Goal: Check status: Check status

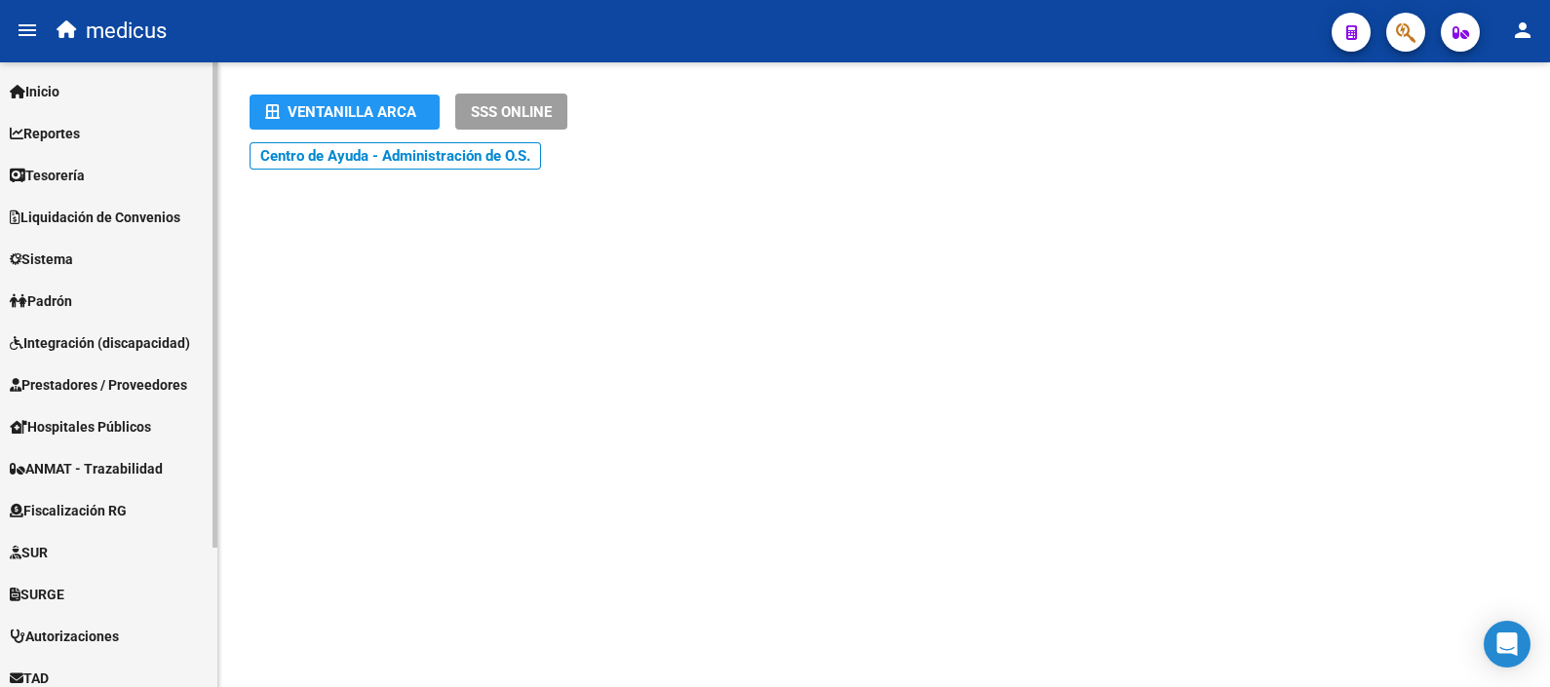
click at [124, 341] on span "Integración (discapacidad)" at bounding box center [100, 342] width 180 height 21
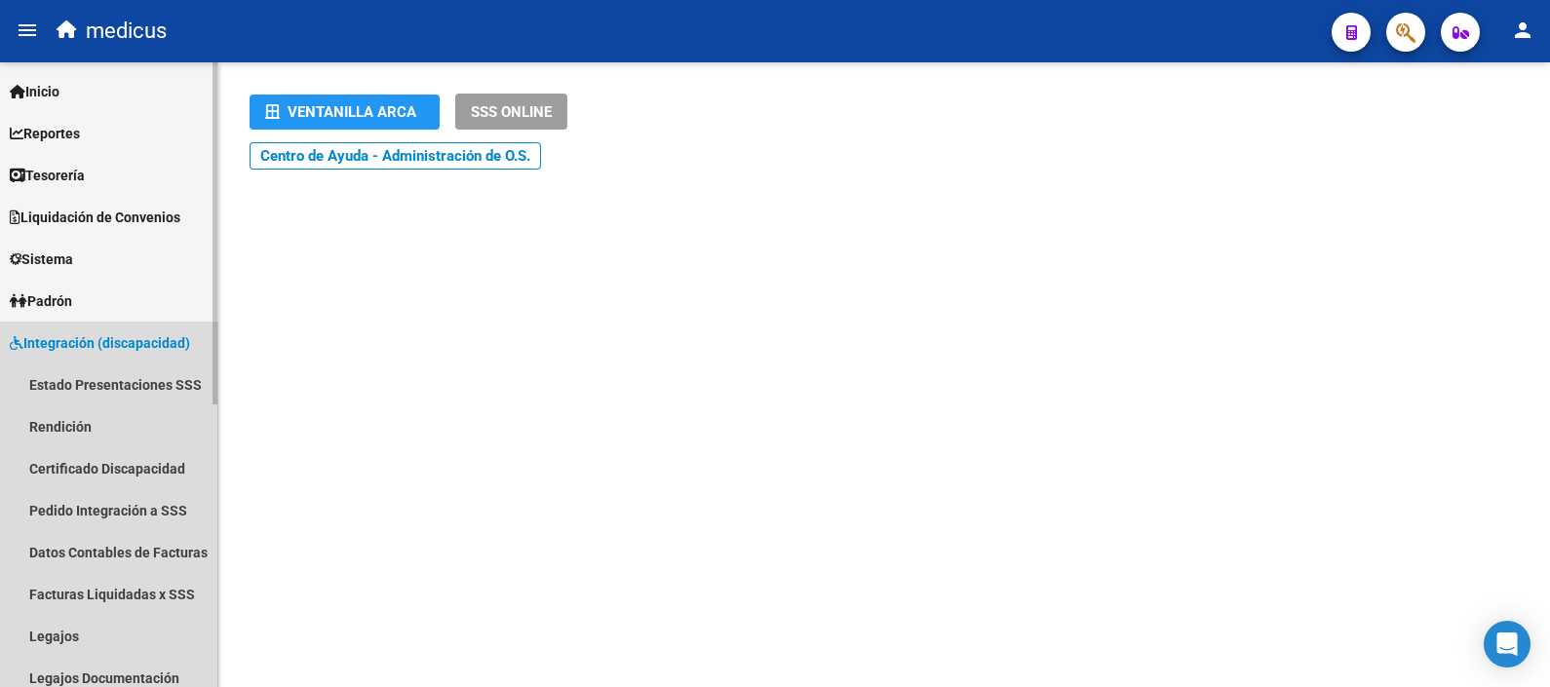
click at [124, 341] on span "Integración (discapacidad)" at bounding box center [100, 342] width 180 height 21
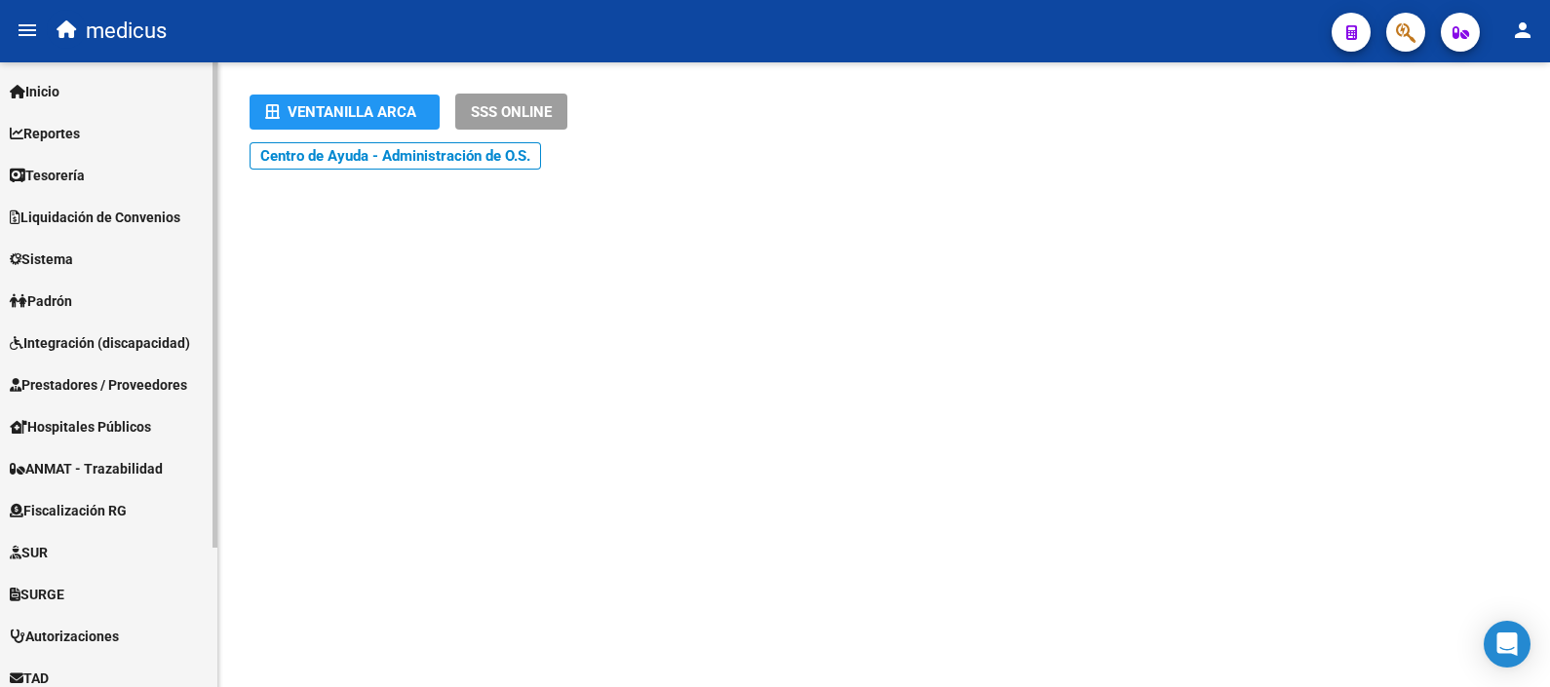
click at [124, 341] on span "Integración (discapacidad)" at bounding box center [100, 342] width 180 height 21
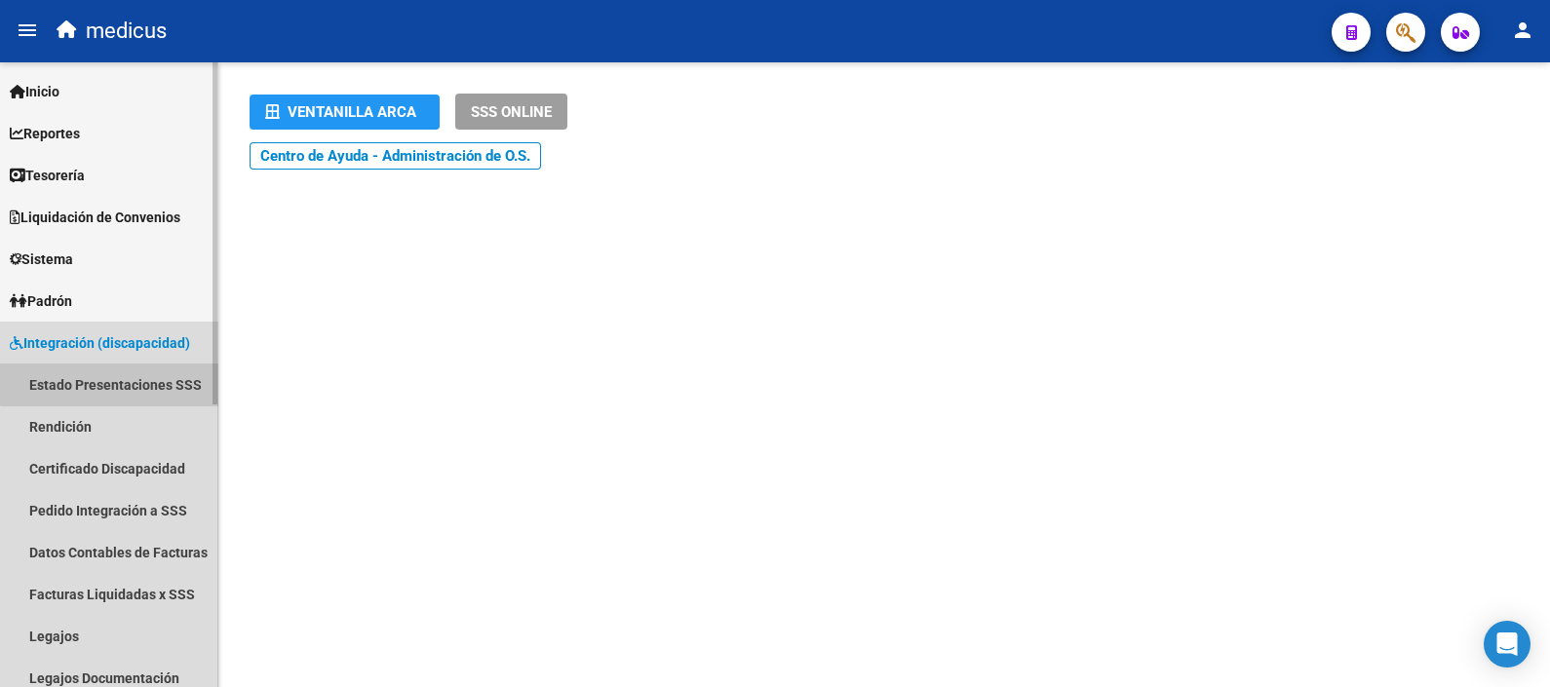
click at [112, 375] on link "Estado Presentaciones SSS" at bounding box center [108, 385] width 217 height 42
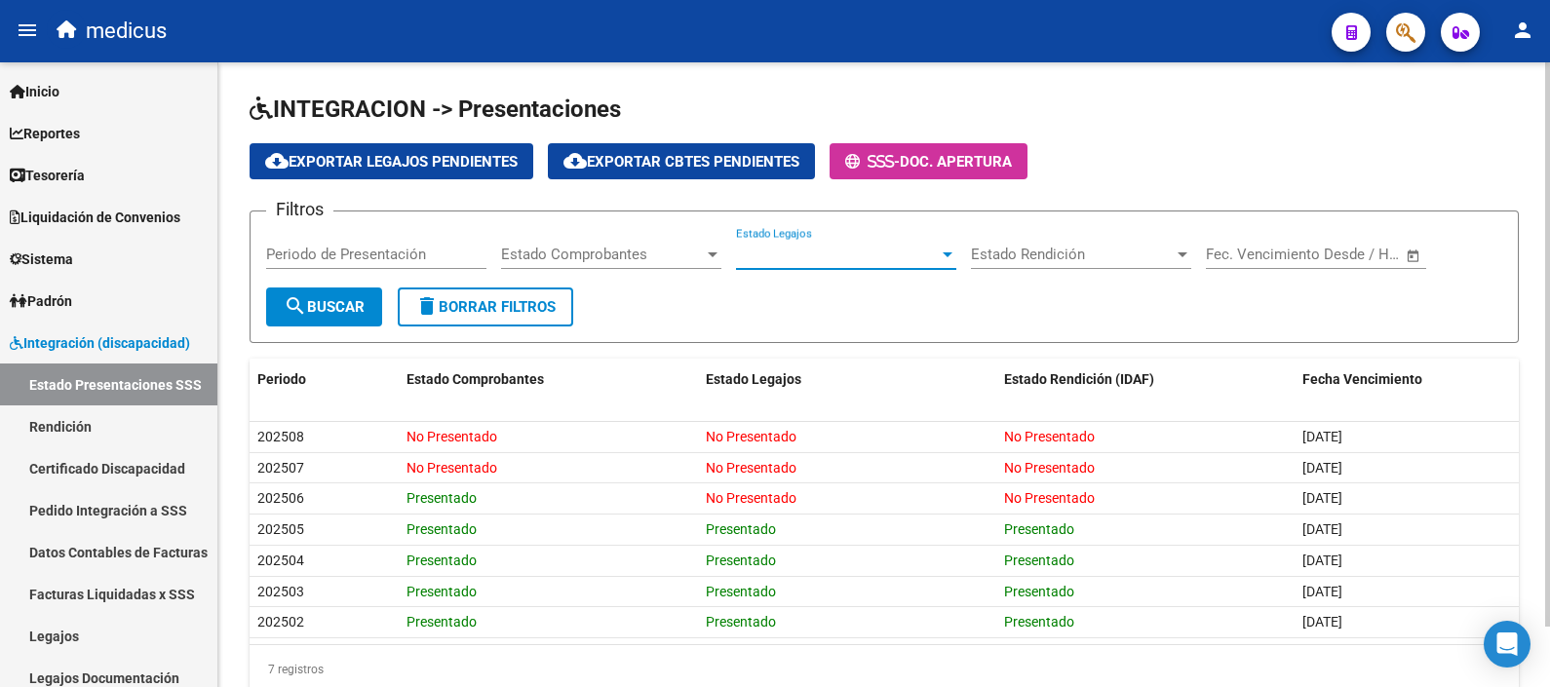
click at [811, 246] on span "Estado Legajos" at bounding box center [837, 255] width 203 height 18
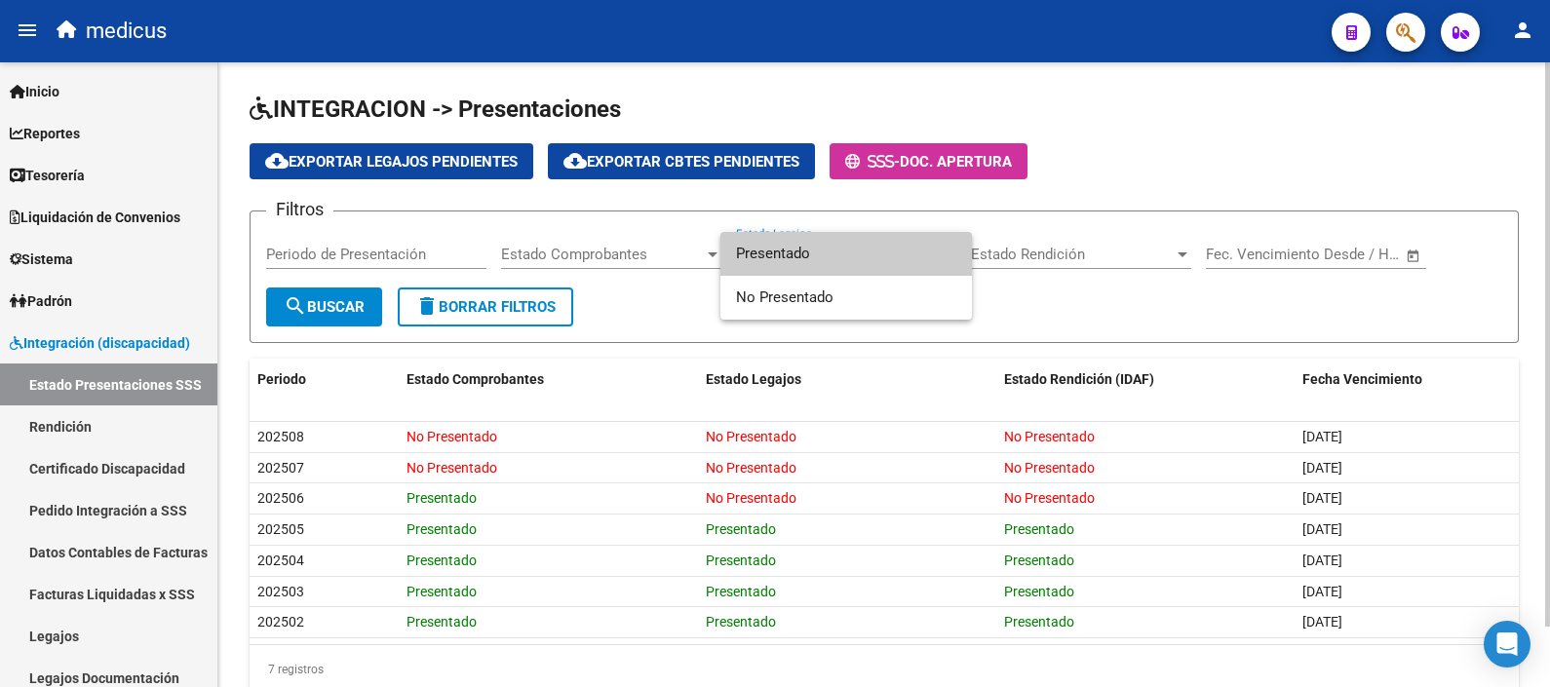
click at [811, 245] on span "Presentado" at bounding box center [846, 254] width 220 height 44
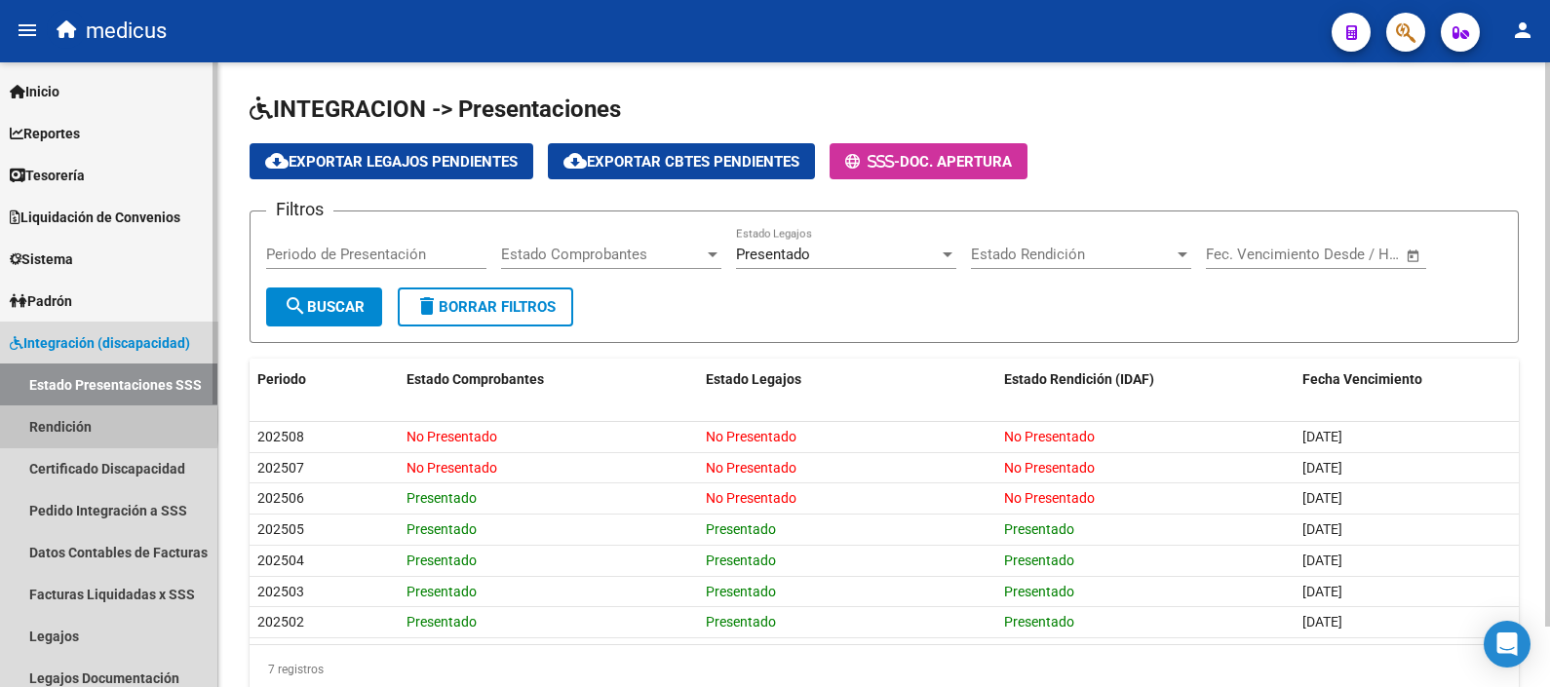
click at [88, 426] on link "Rendición" at bounding box center [108, 427] width 217 height 42
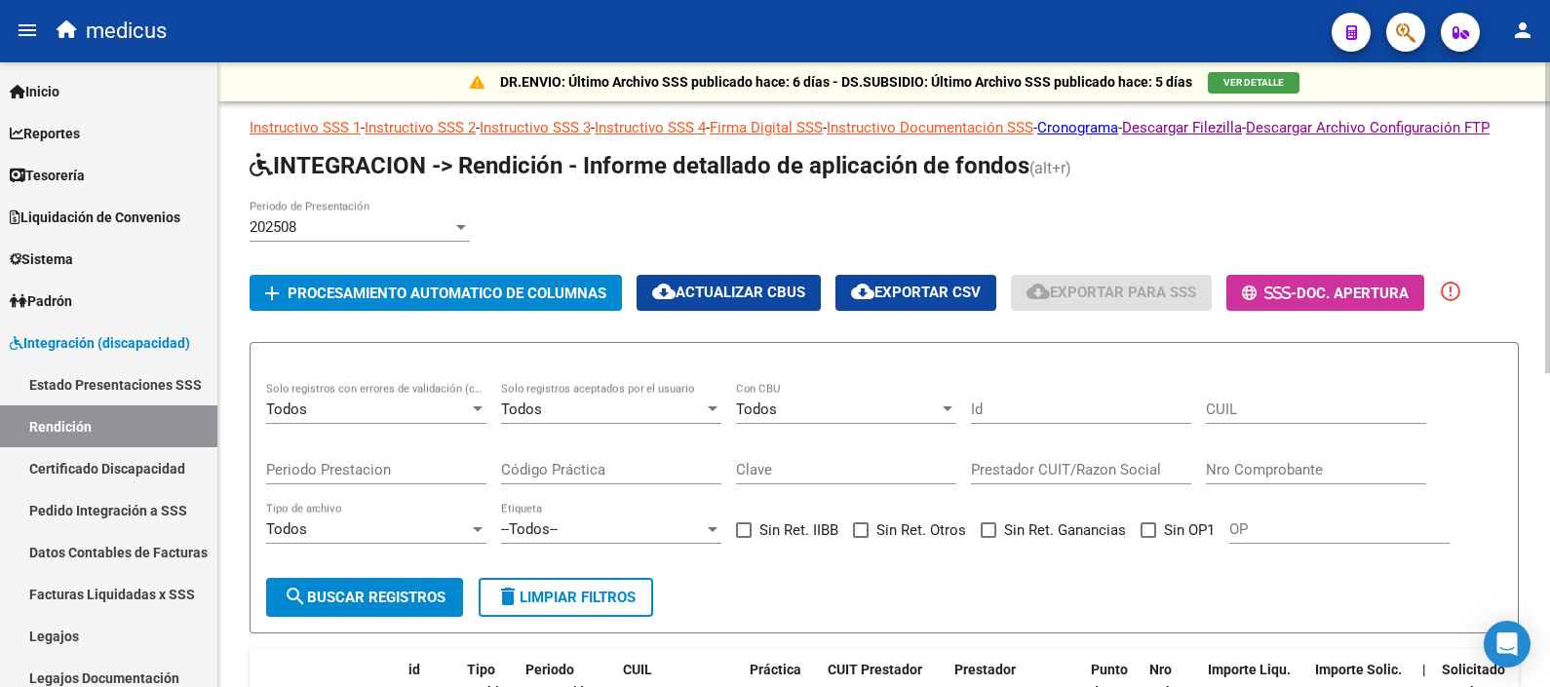
click at [1297, 418] on input "CUIL" at bounding box center [1316, 410] width 220 height 18
paste input "20541844148"
type input "20541844148"
click at [367, 606] on span "search Buscar registros" at bounding box center [365, 598] width 162 height 18
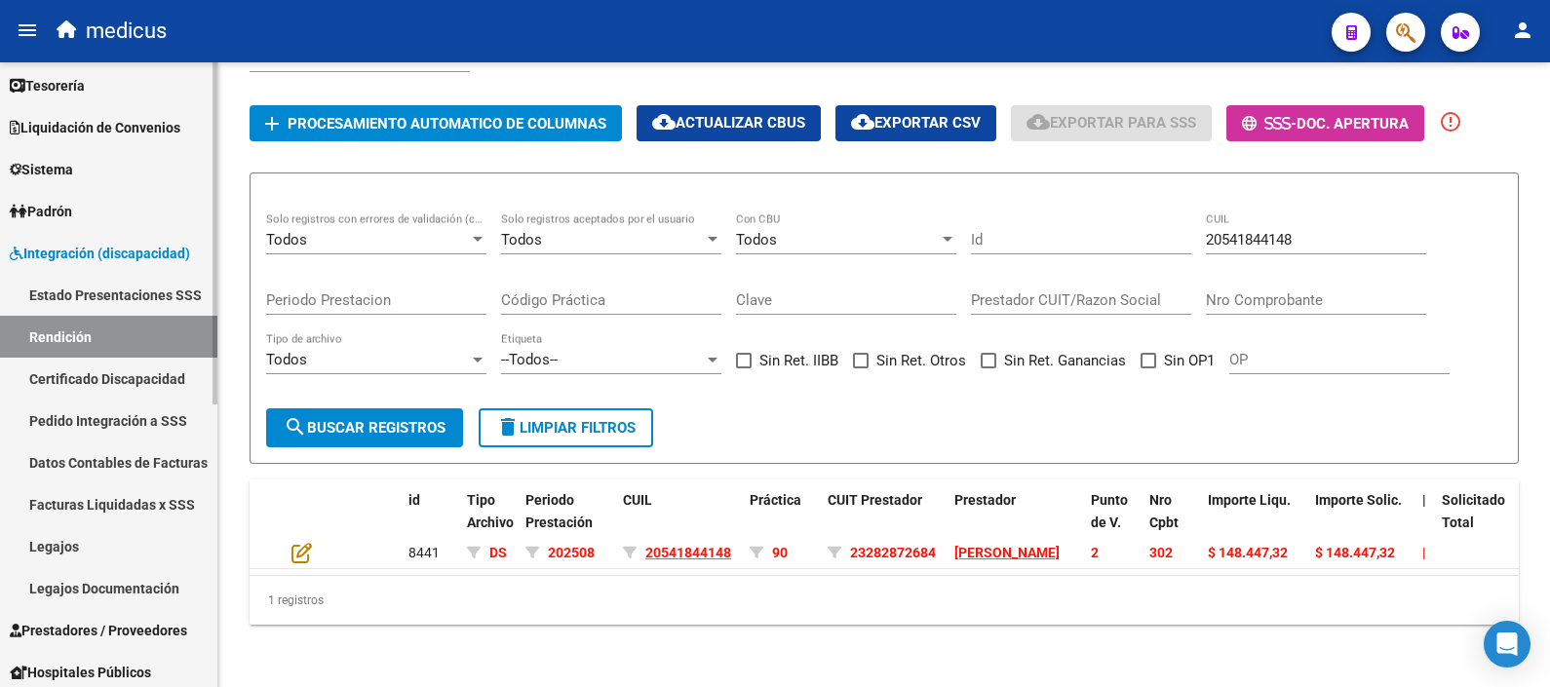
scroll to position [121, 0]
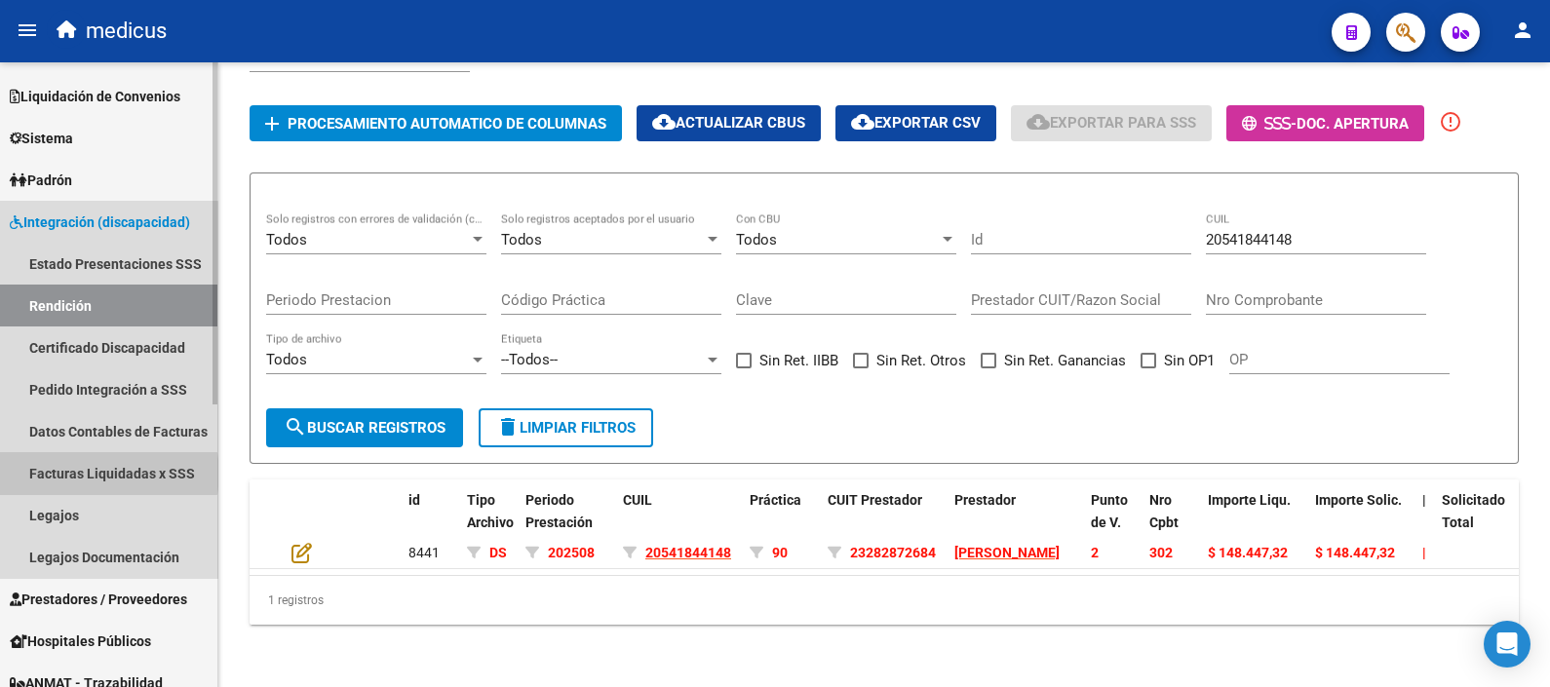
click at [102, 473] on link "Facturas Liquidadas x SSS" at bounding box center [108, 473] width 217 height 42
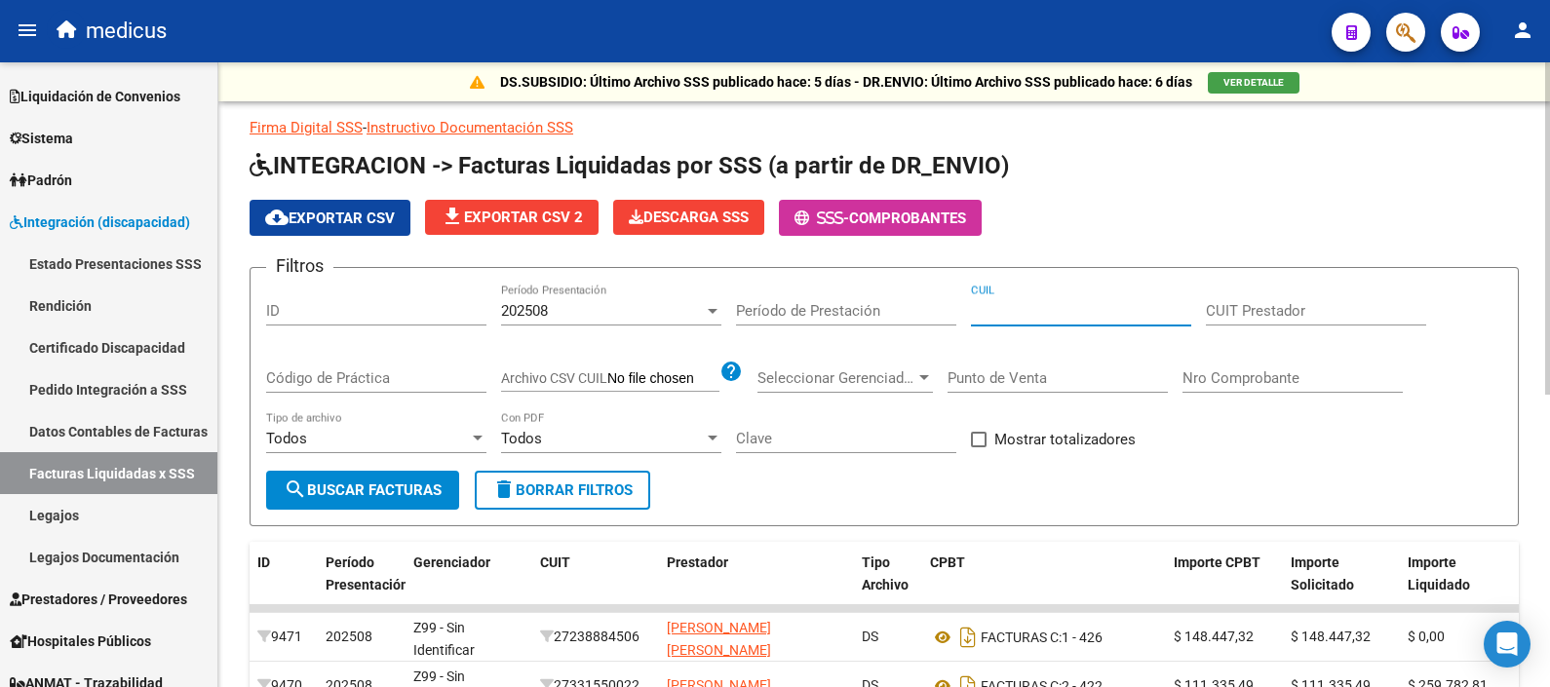
click at [1013, 314] on input "CUIL" at bounding box center [1081, 311] width 220 height 18
paste input "20-54184414-8"
type input "20-54184414-8"
click at [380, 492] on span "search Buscar Facturas" at bounding box center [363, 491] width 158 height 18
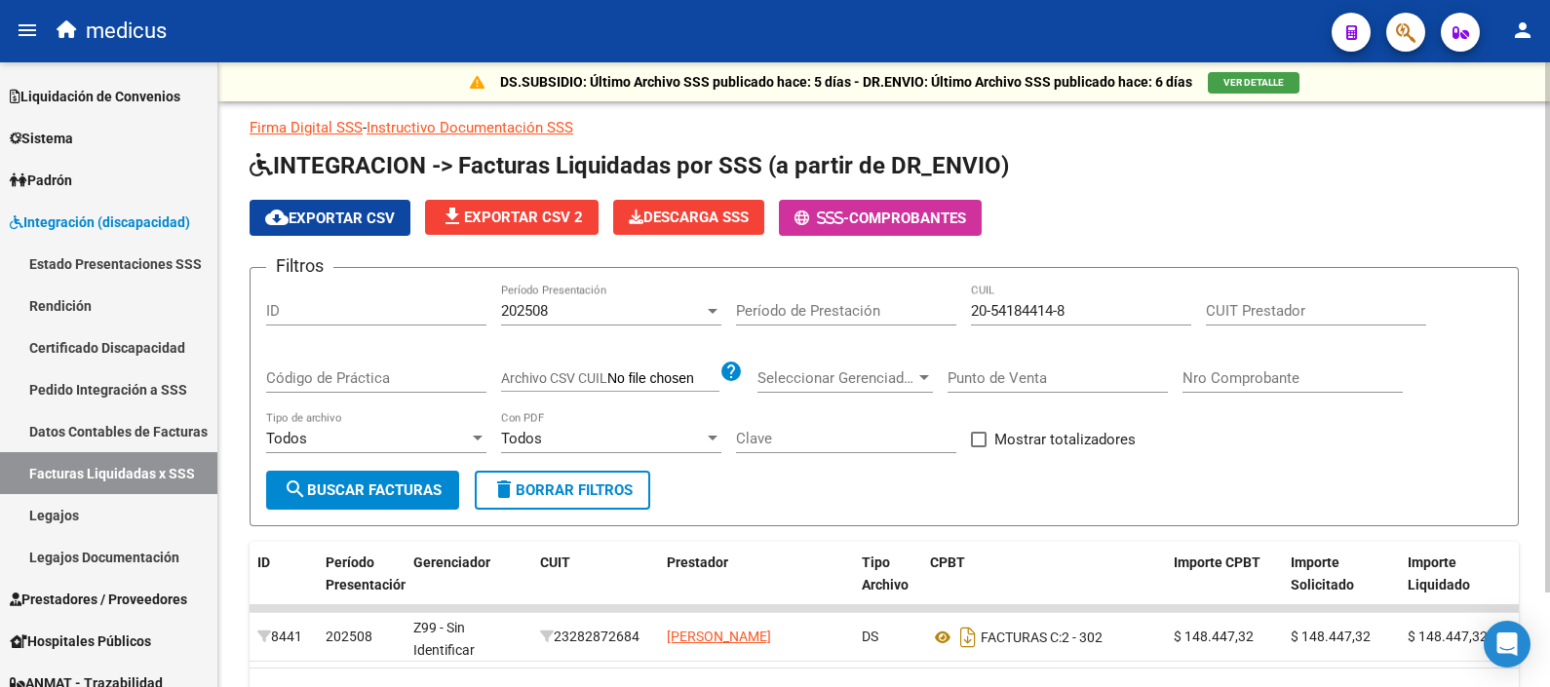
scroll to position [111, 0]
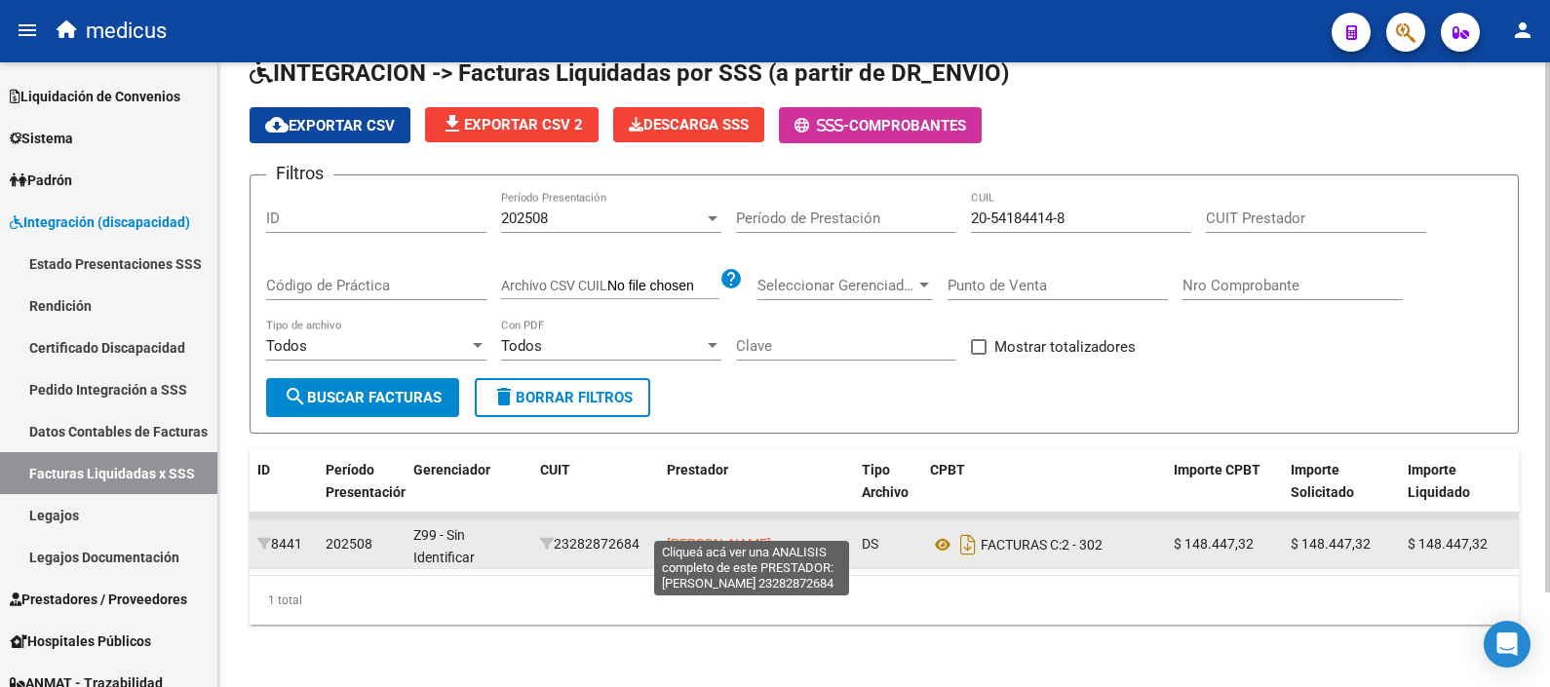
click at [699, 536] on span "[PERSON_NAME]" at bounding box center [719, 544] width 104 height 16
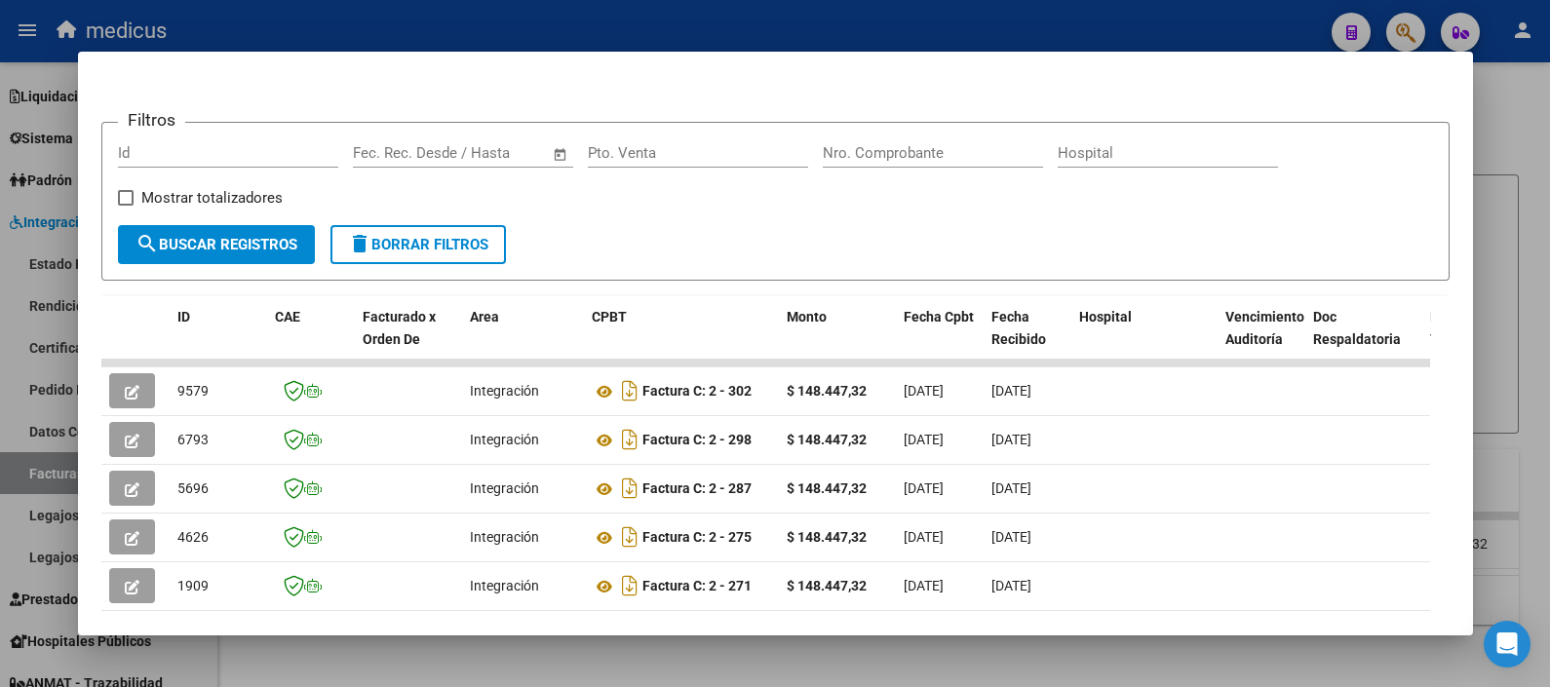
scroll to position [243, 0]
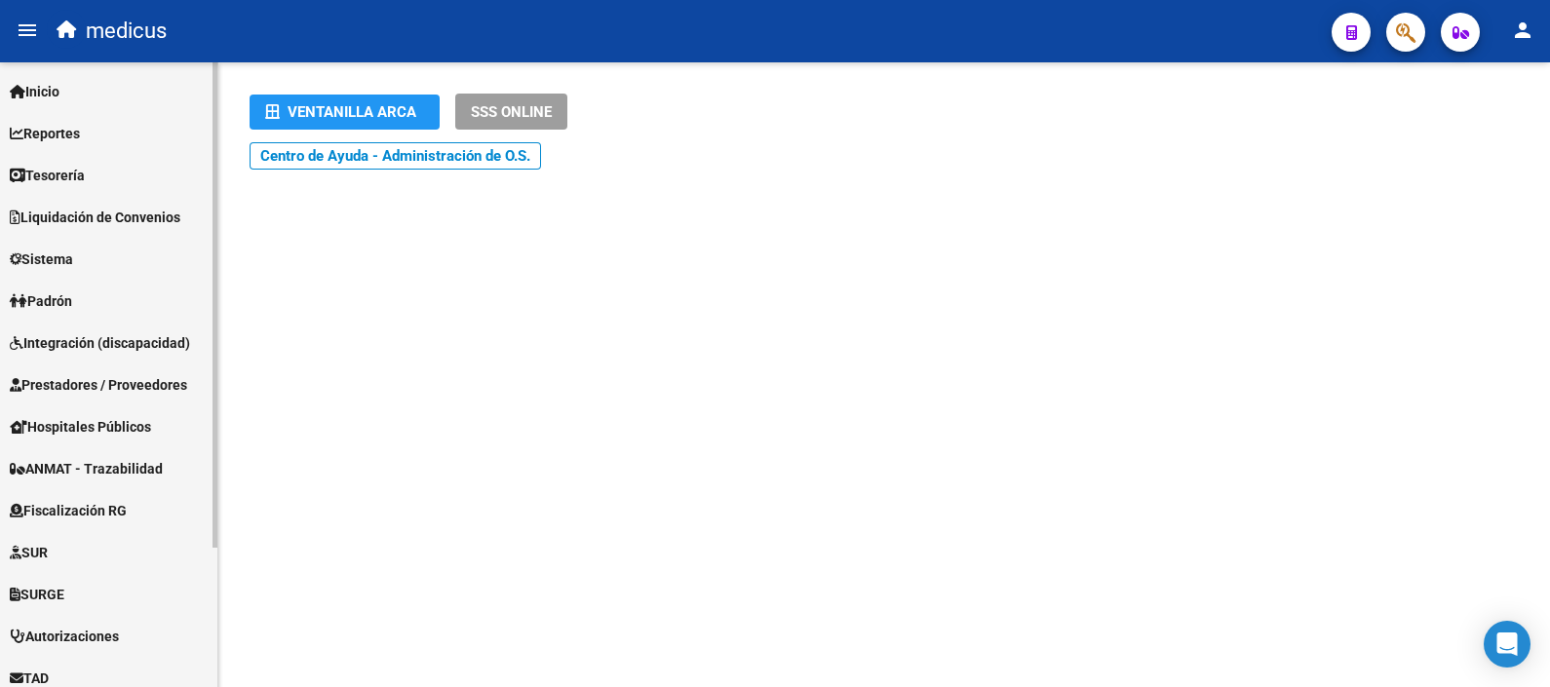
click at [92, 334] on span "Integración (discapacidad)" at bounding box center [100, 342] width 180 height 21
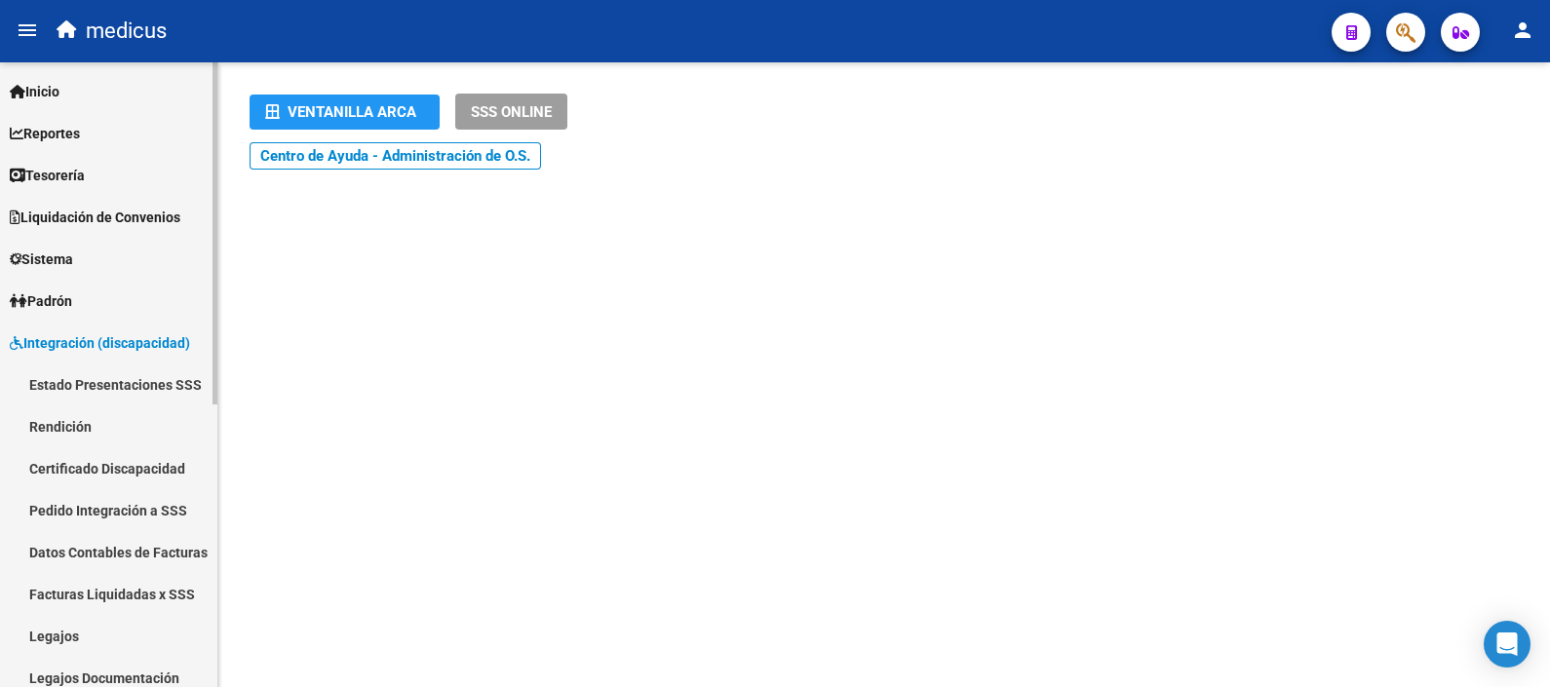
scroll to position [121, 0]
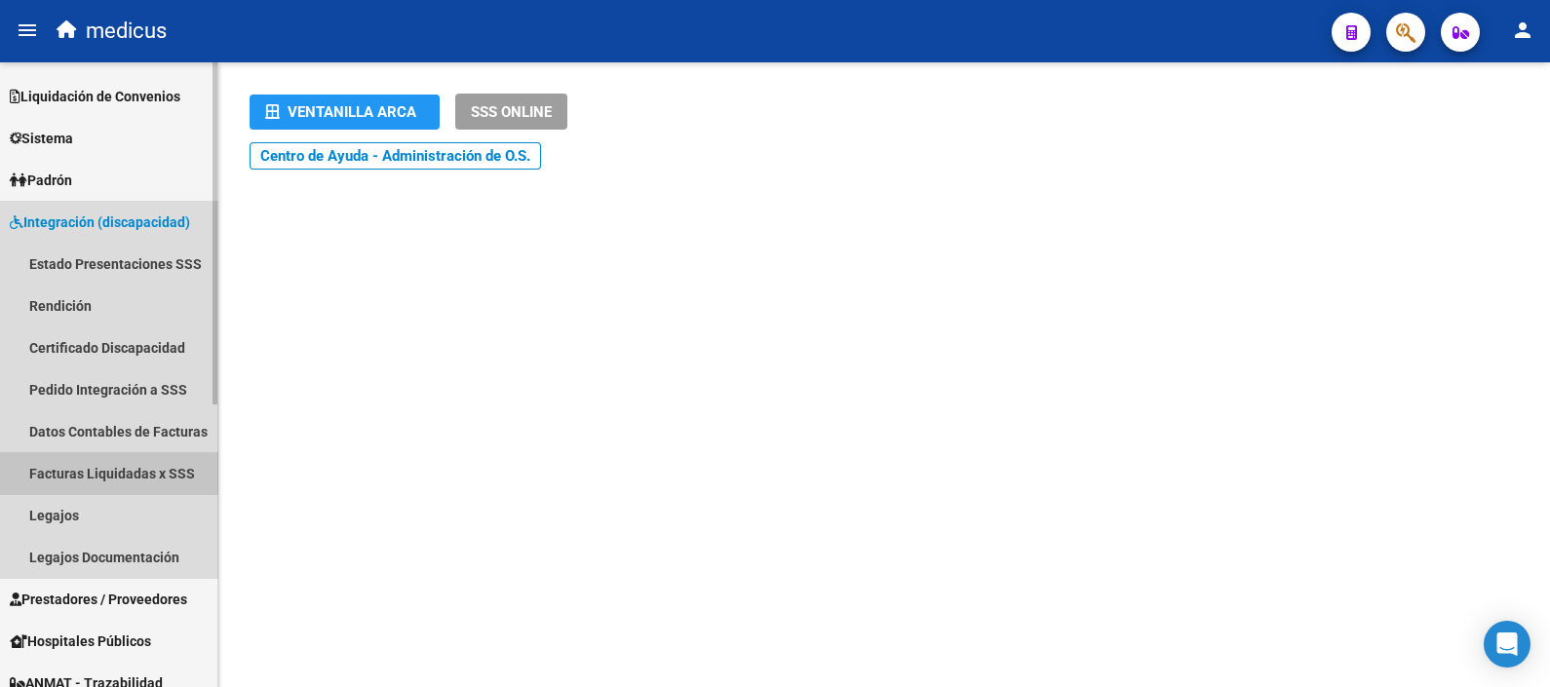
click at [79, 468] on link "Facturas Liquidadas x SSS" at bounding box center [108, 473] width 217 height 42
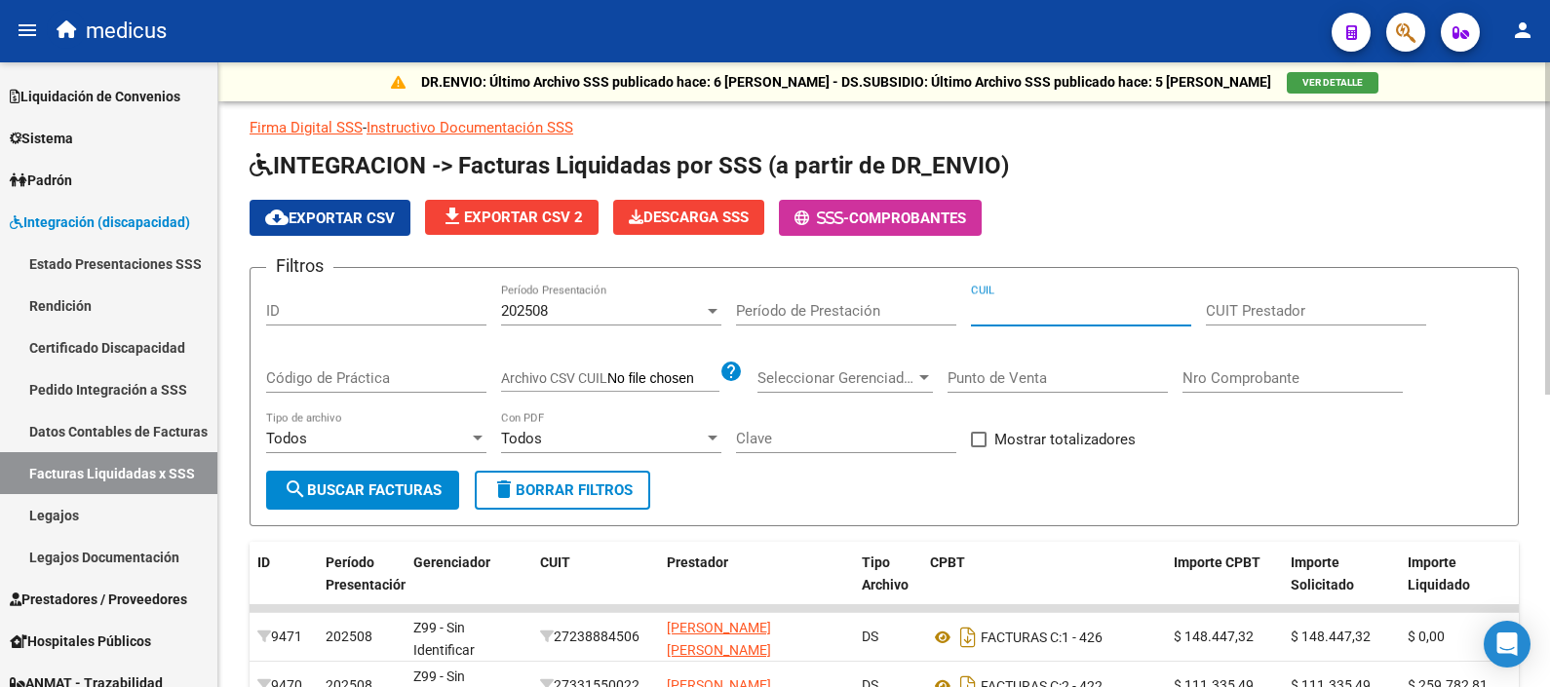
click at [1063, 307] on input "CUIL" at bounding box center [1081, 311] width 220 height 18
paste input "23-28287268-4"
click at [409, 483] on span "search Buscar Facturas" at bounding box center [363, 491] width 158 height 18
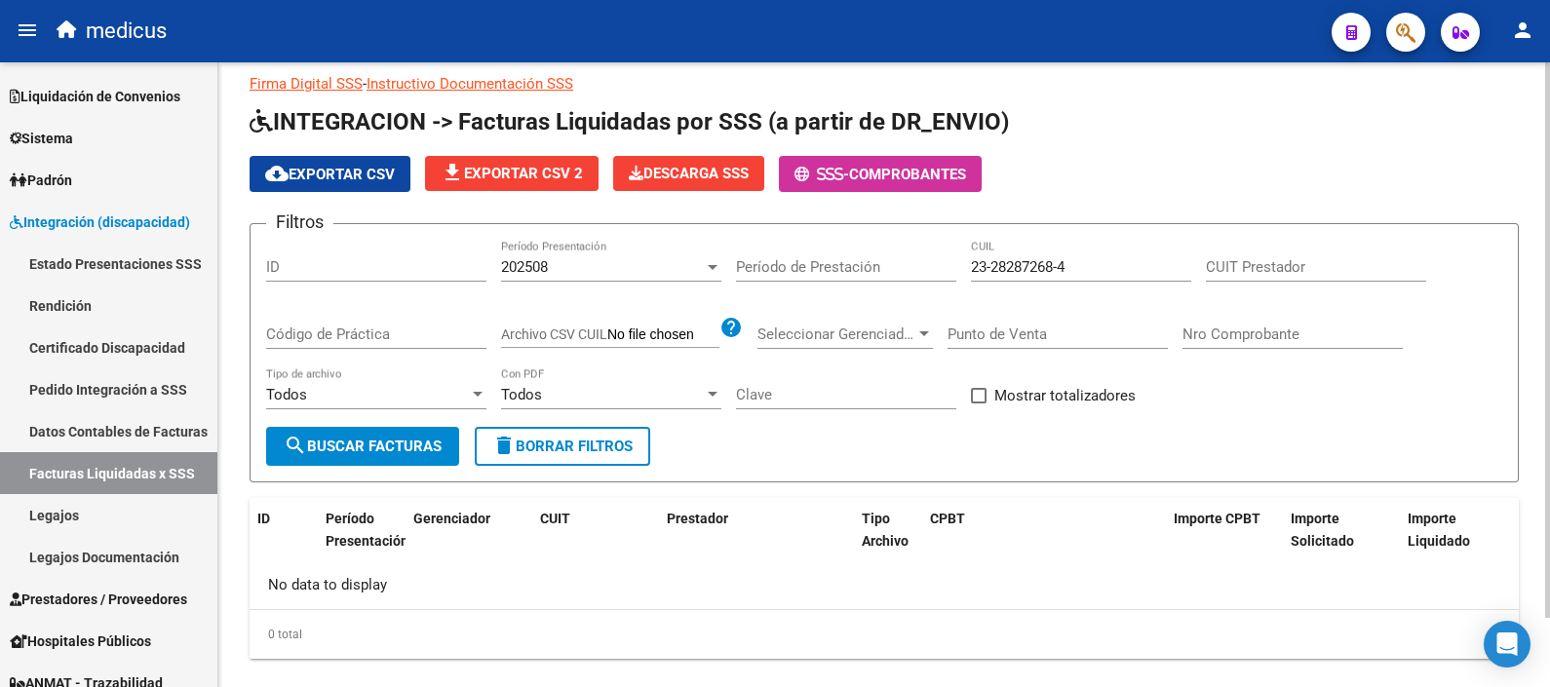
scroll to position [78, 0]
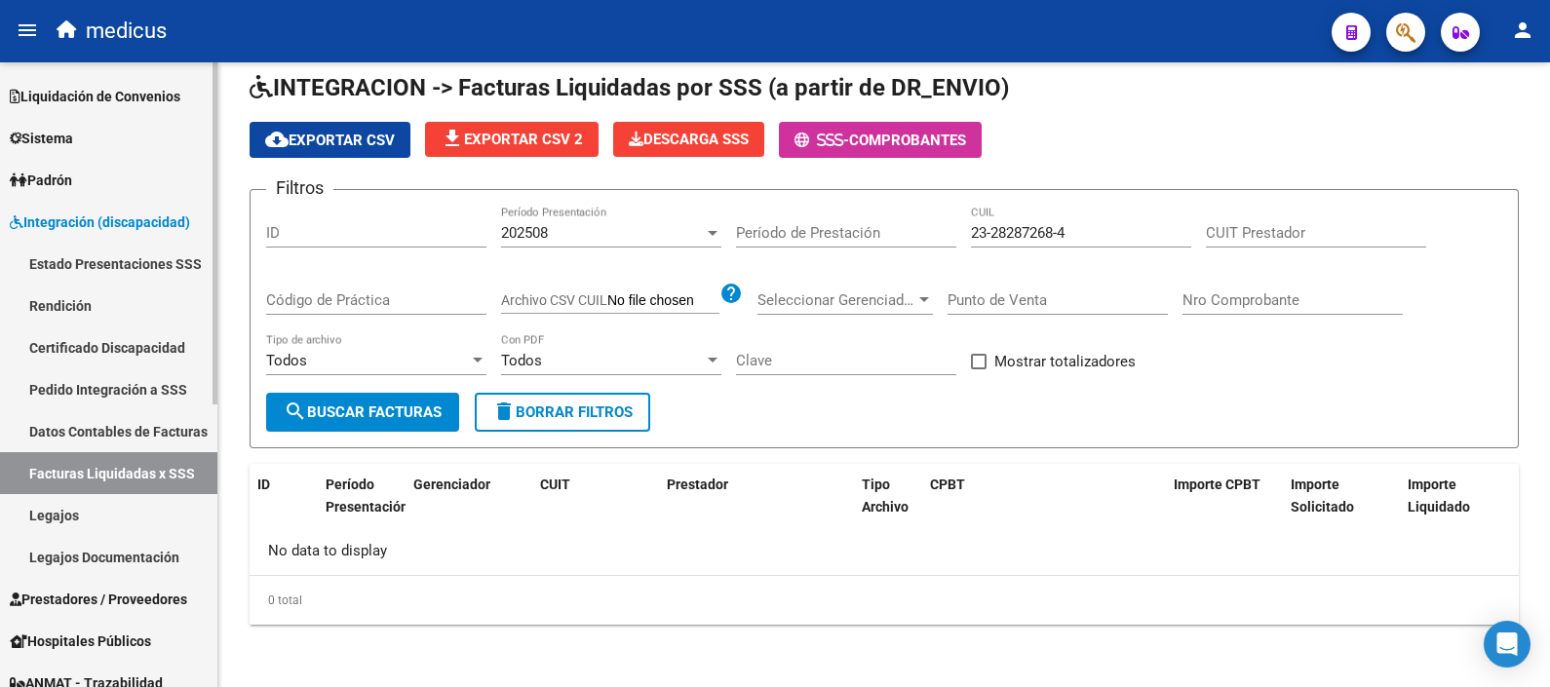
click at [112, 474] on link "Facturas Liquidadas x SSS" at bounding box center [108, 473] width 217 height 42
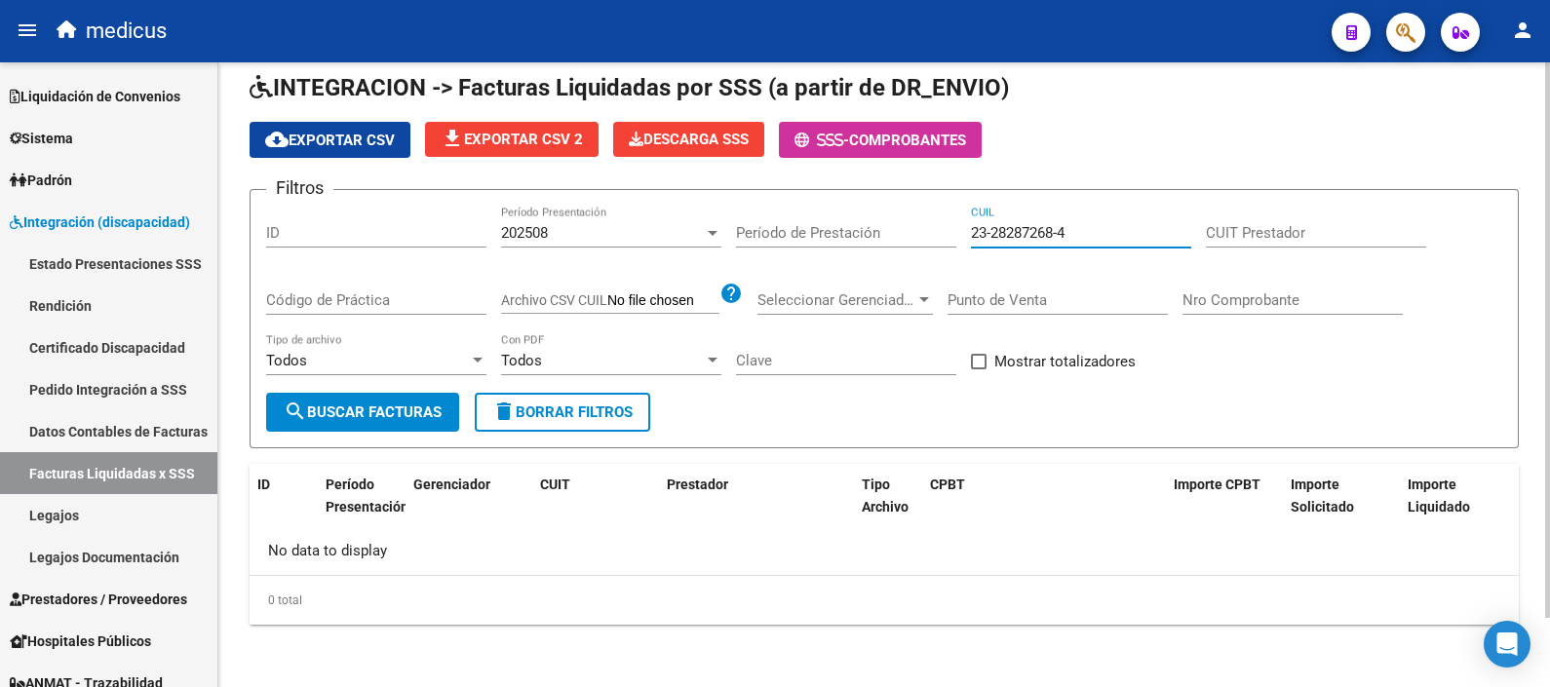
click at [1097, 233] on input "23-28287268-4" at bounding box center [1081, 233] width 220 height 18
click at [395, 415] on span "search Buscar Facturas" at bounding box center [363, 413] width 158 height 18
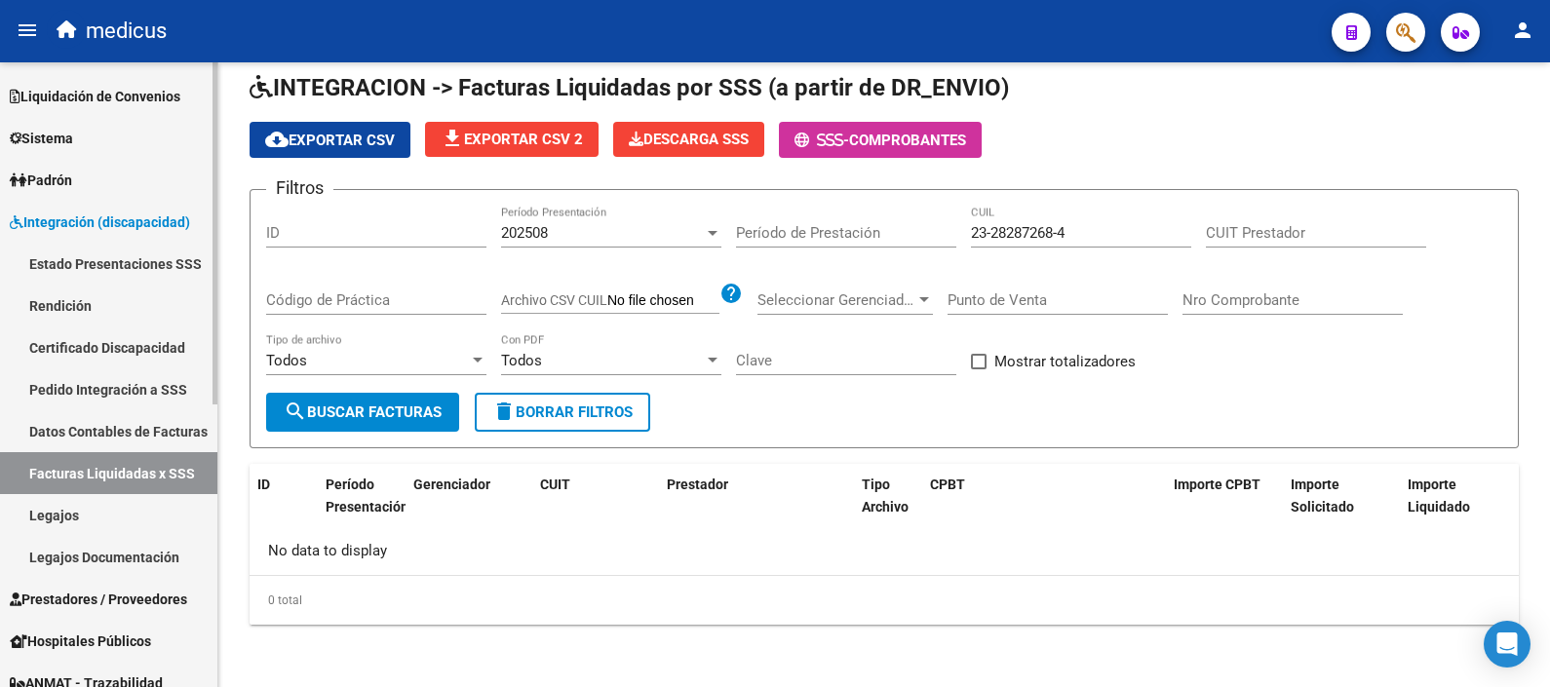
click at [93, 222] on span "Integración (discapacidad)" at bounding box center [100, 222] width 180 height 21
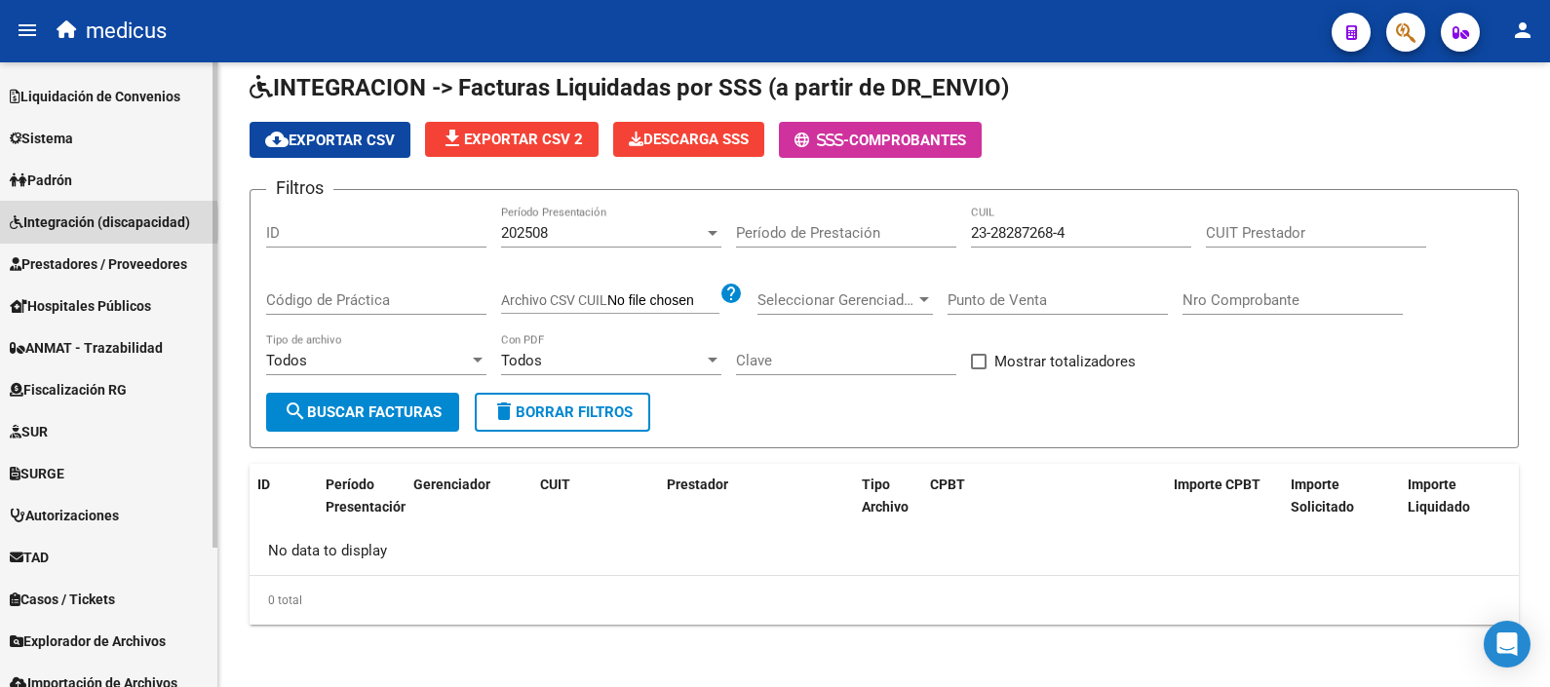
click at [93, 222] on span "Integración (discapacidad)" at bounding box center [100, 222] width 180 height 21
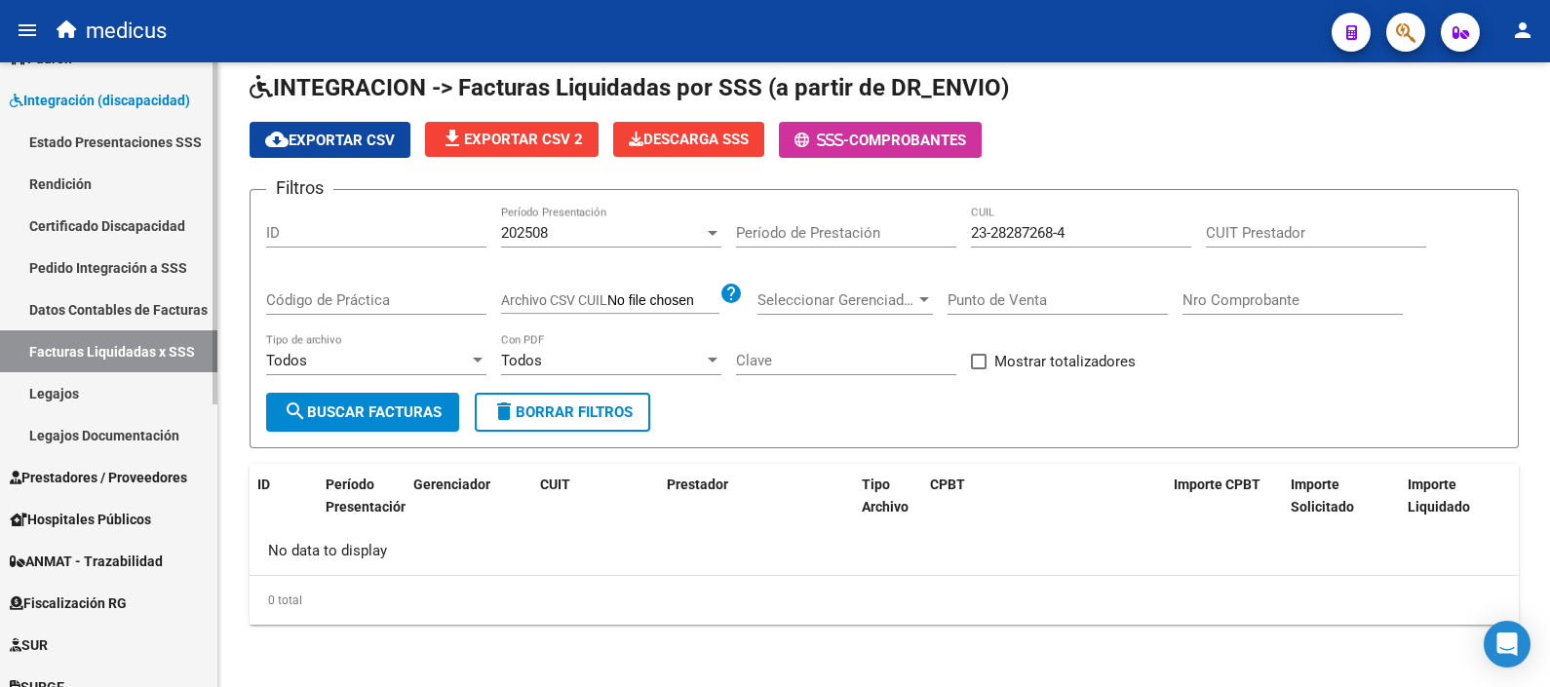
scroll to position [0, 0]
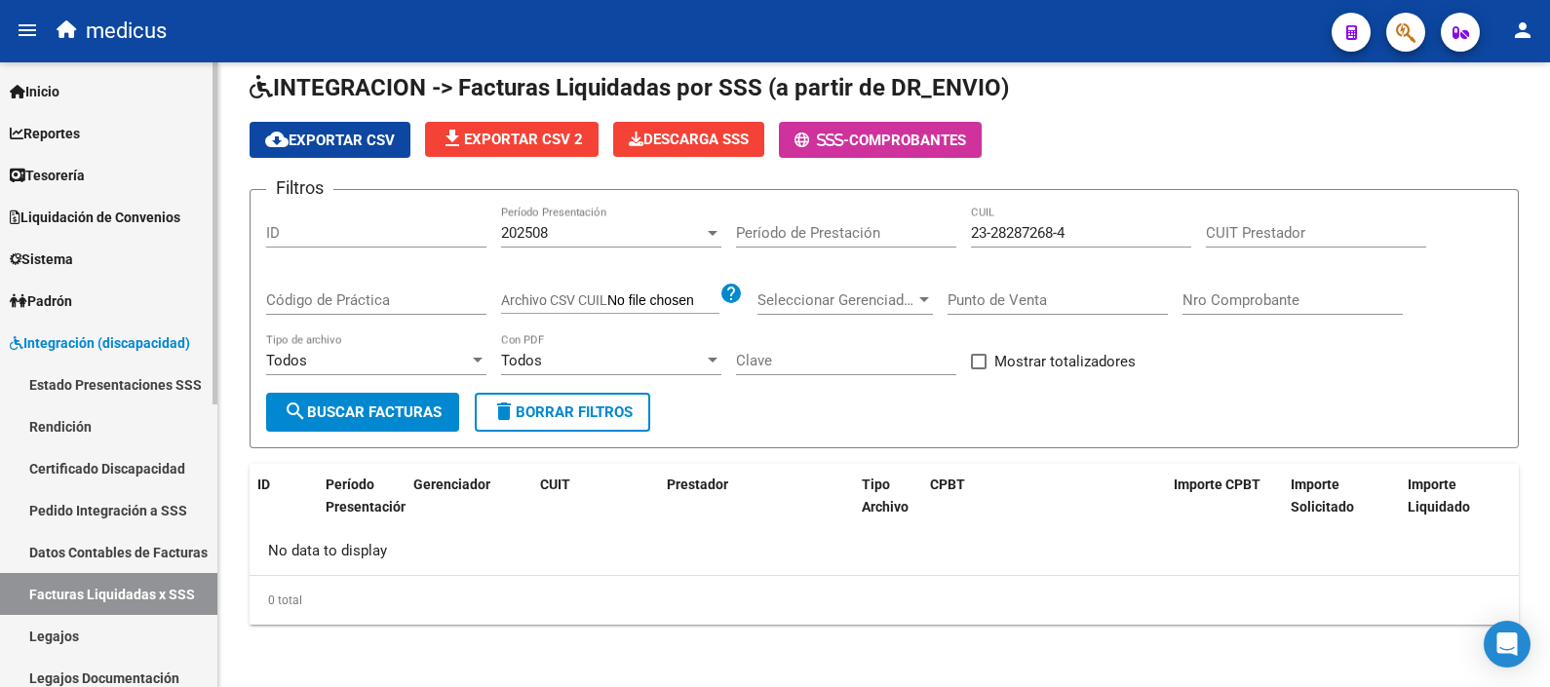
click at [58, 327] on link "Integración (discapacidad)" at bounding box center [108, 343] width 217 height 42
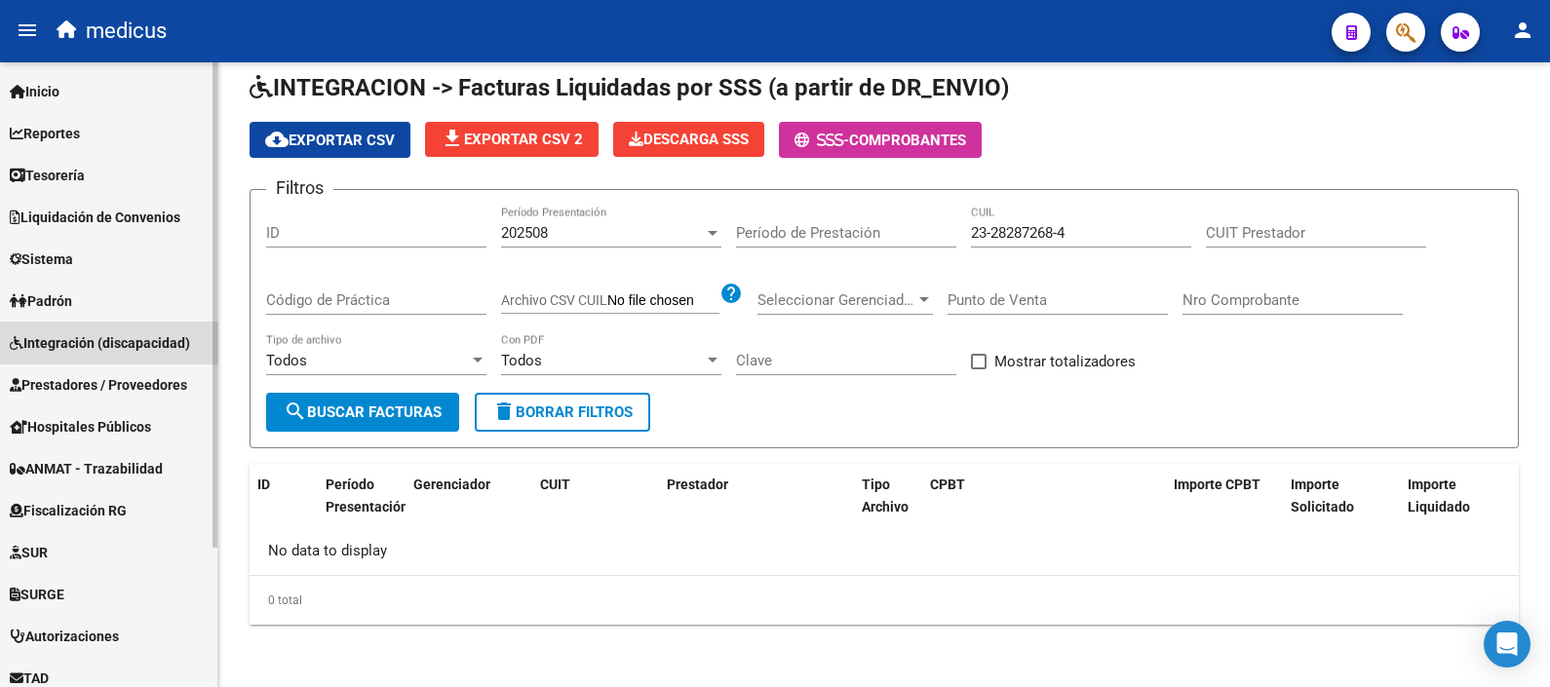
click at [58, 327] on link "Integración (discapacidad)" at bounding box center [108, 343] width 217 height 42
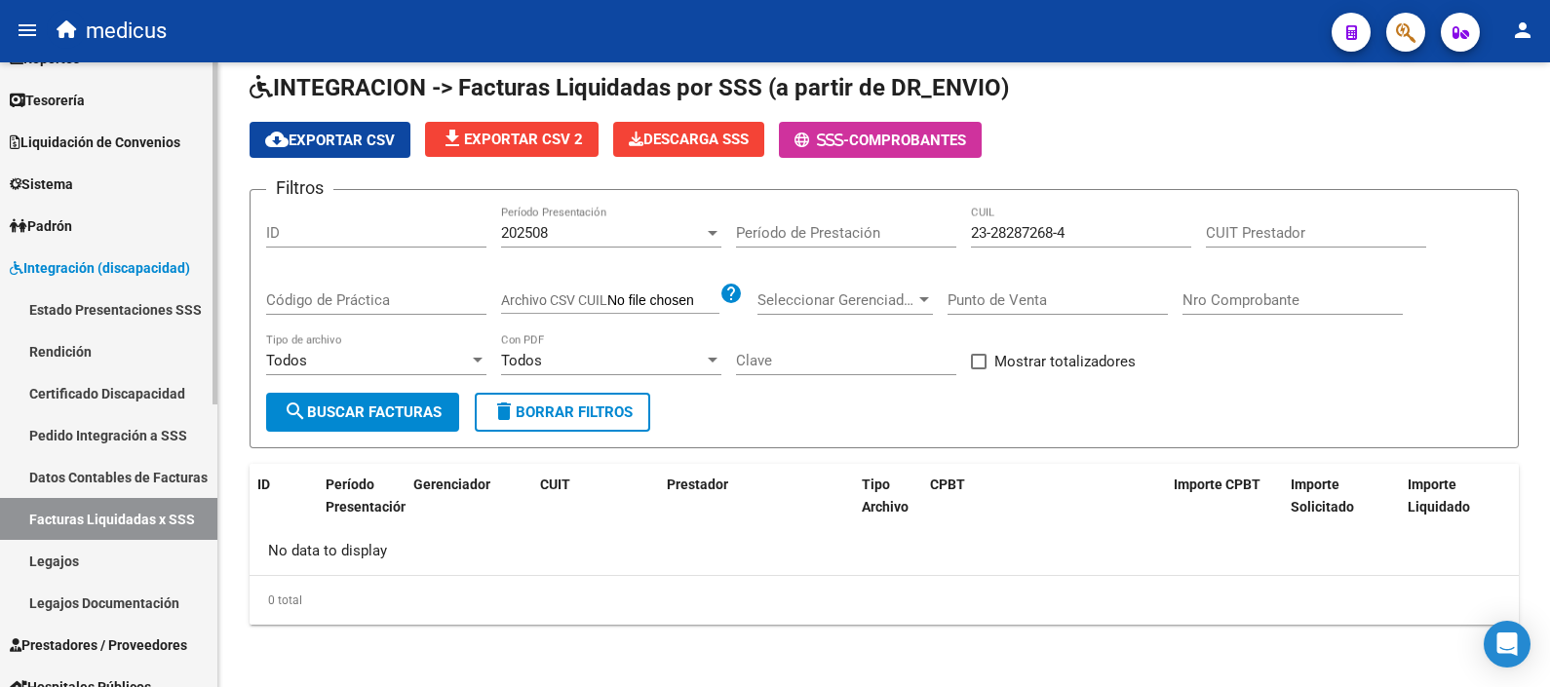
scroll to position [121, 0]
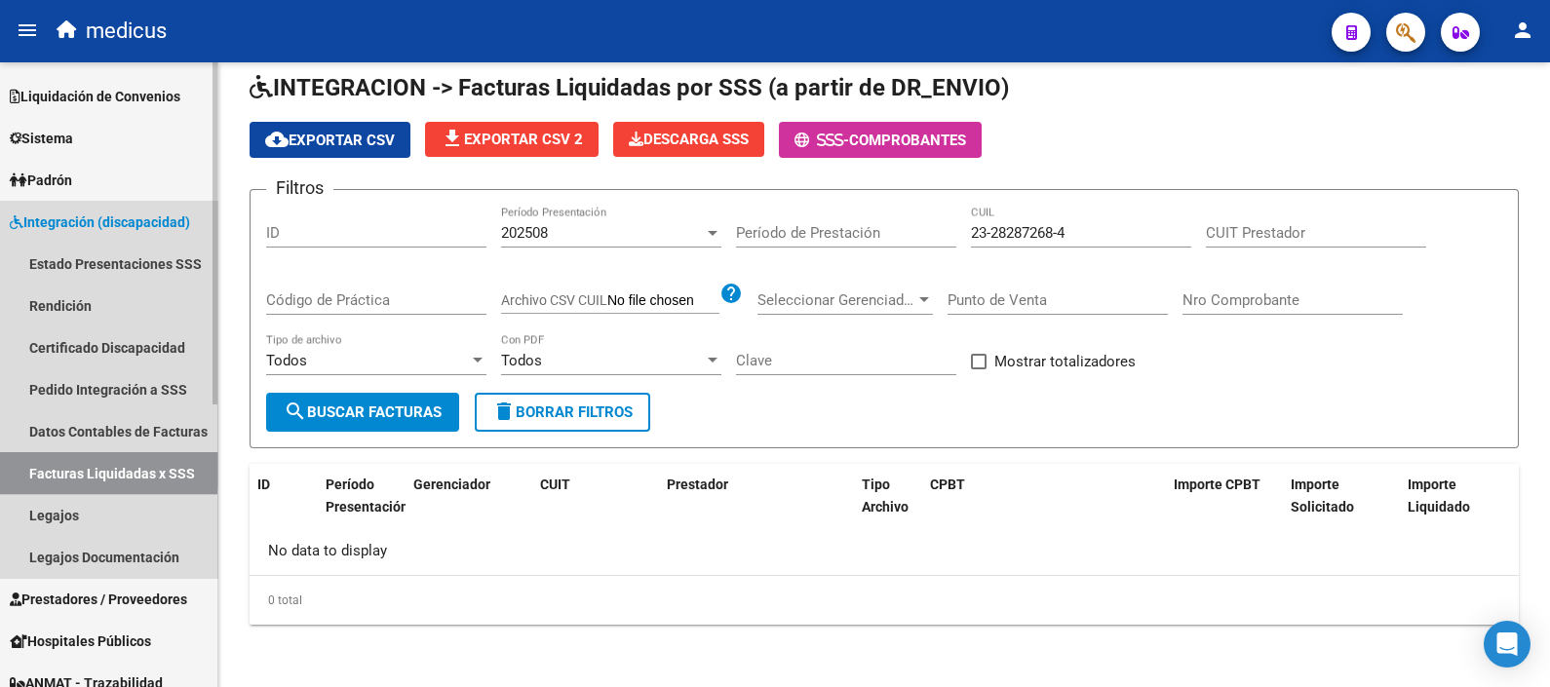
click at [72, 469] on link "Facturas Liquidadas x SSS" at bounding box center [108, 473] width 217 height 42
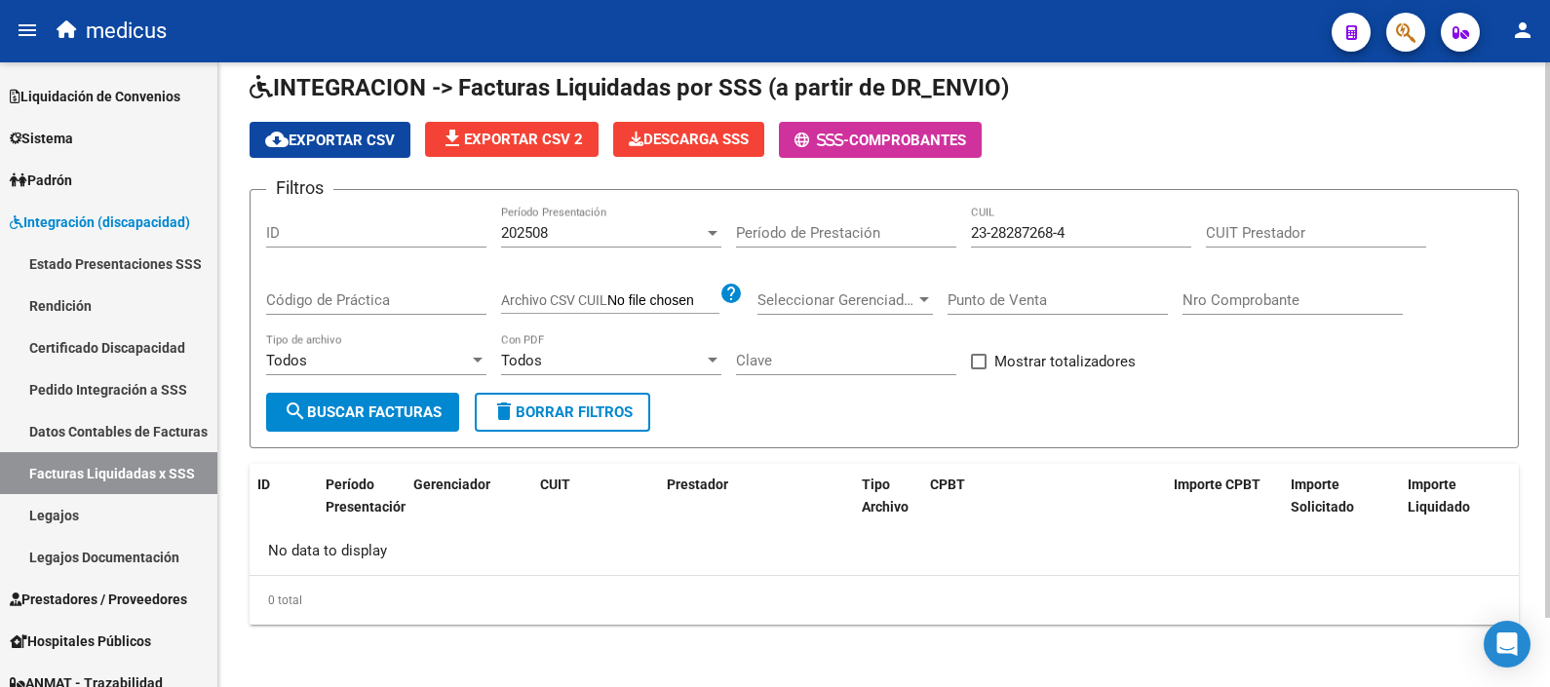
click at [1127, 240] on input "23-28287268-4" at bounding box center [1081, 233] width 220 height 18
click at [710, 227] on div at bounding box center [713, 233] width 18 height 16
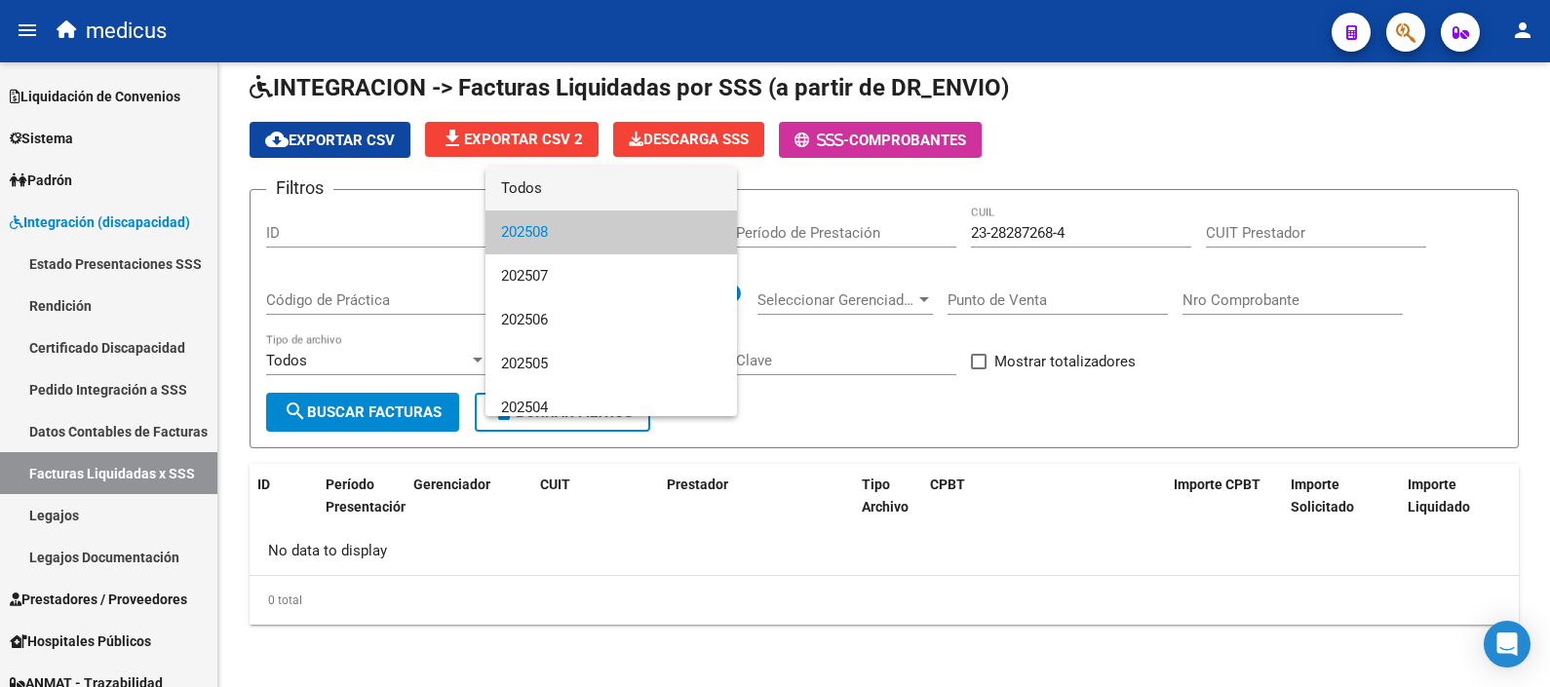
click at [592, 179] on span "Todos" at bounding box center [611, 189] width 220 height 44
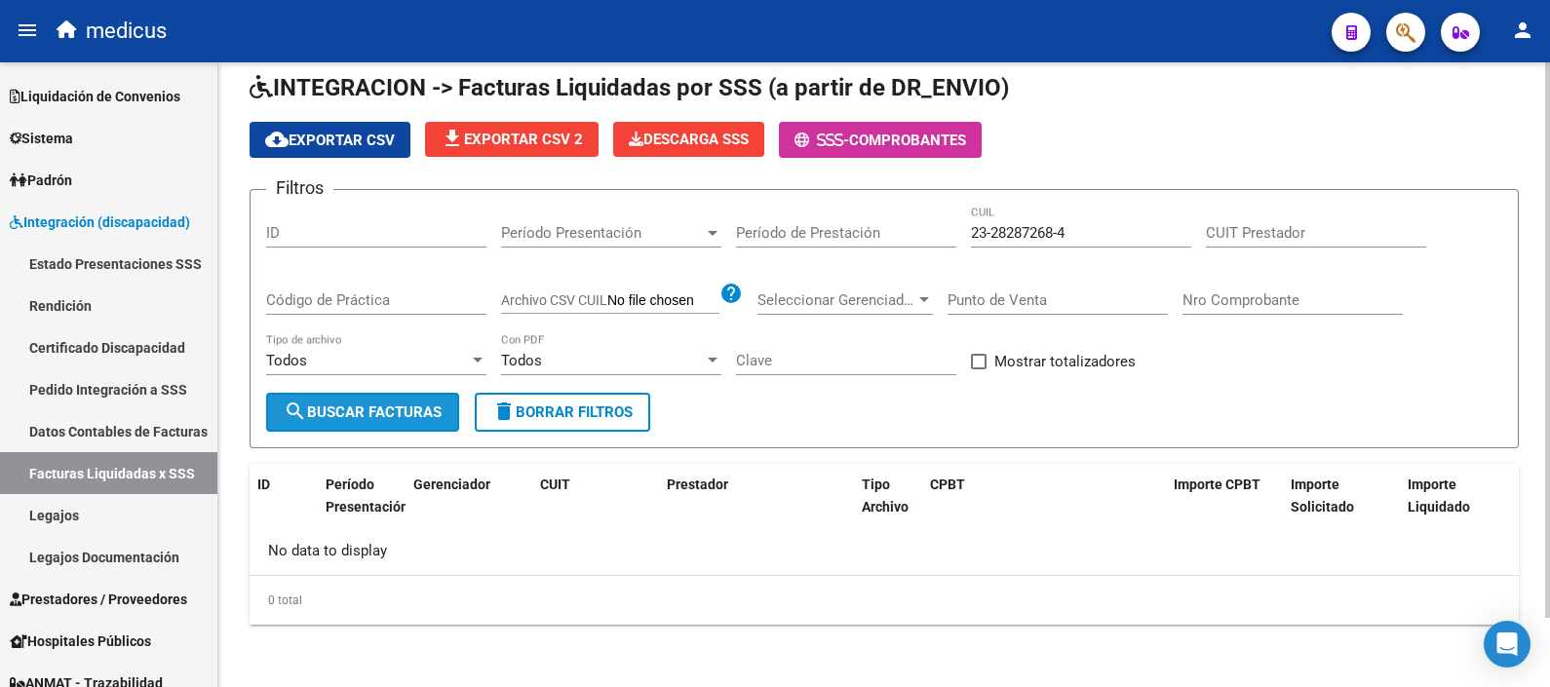
click at [322, 404] on span "search Buscar Facturas" at bounding box center [363, 413] width 158 height 18
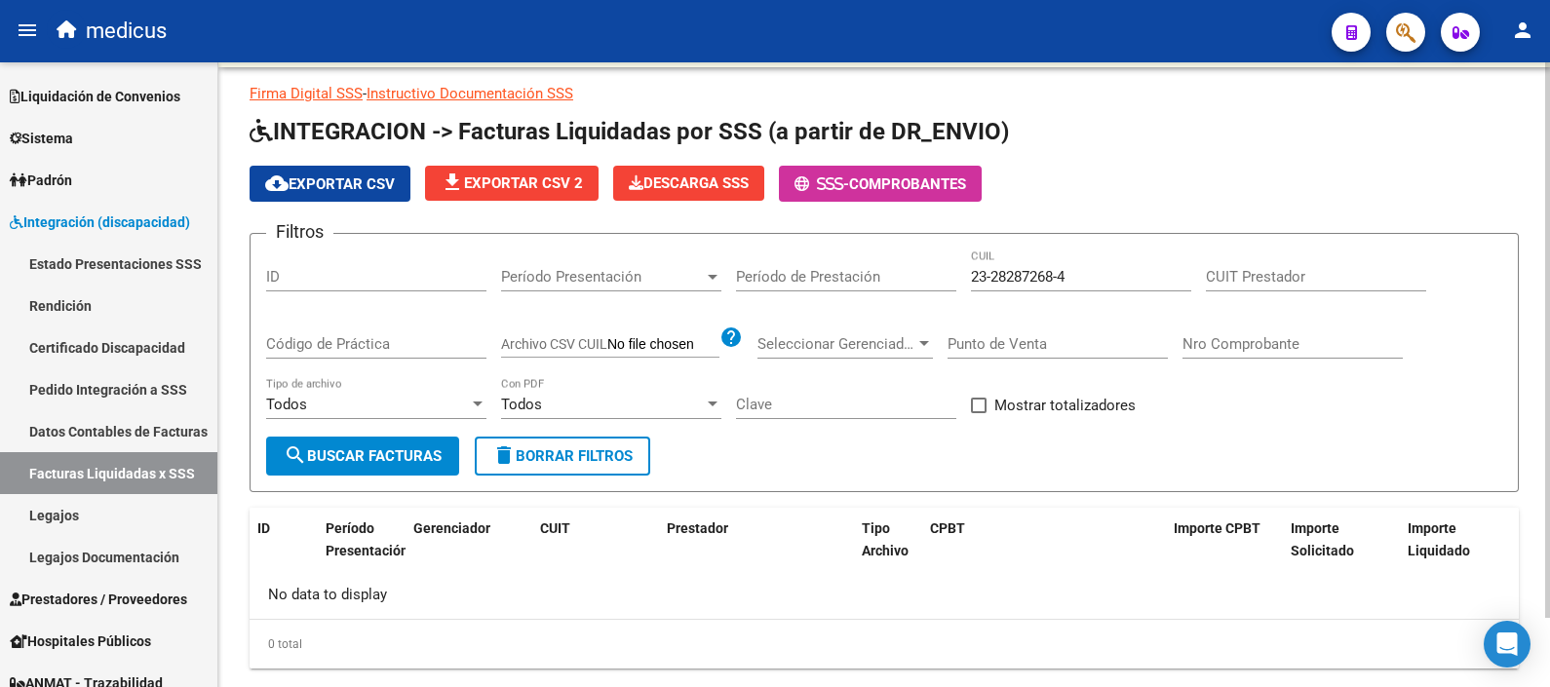
scroll to position [78, 0]
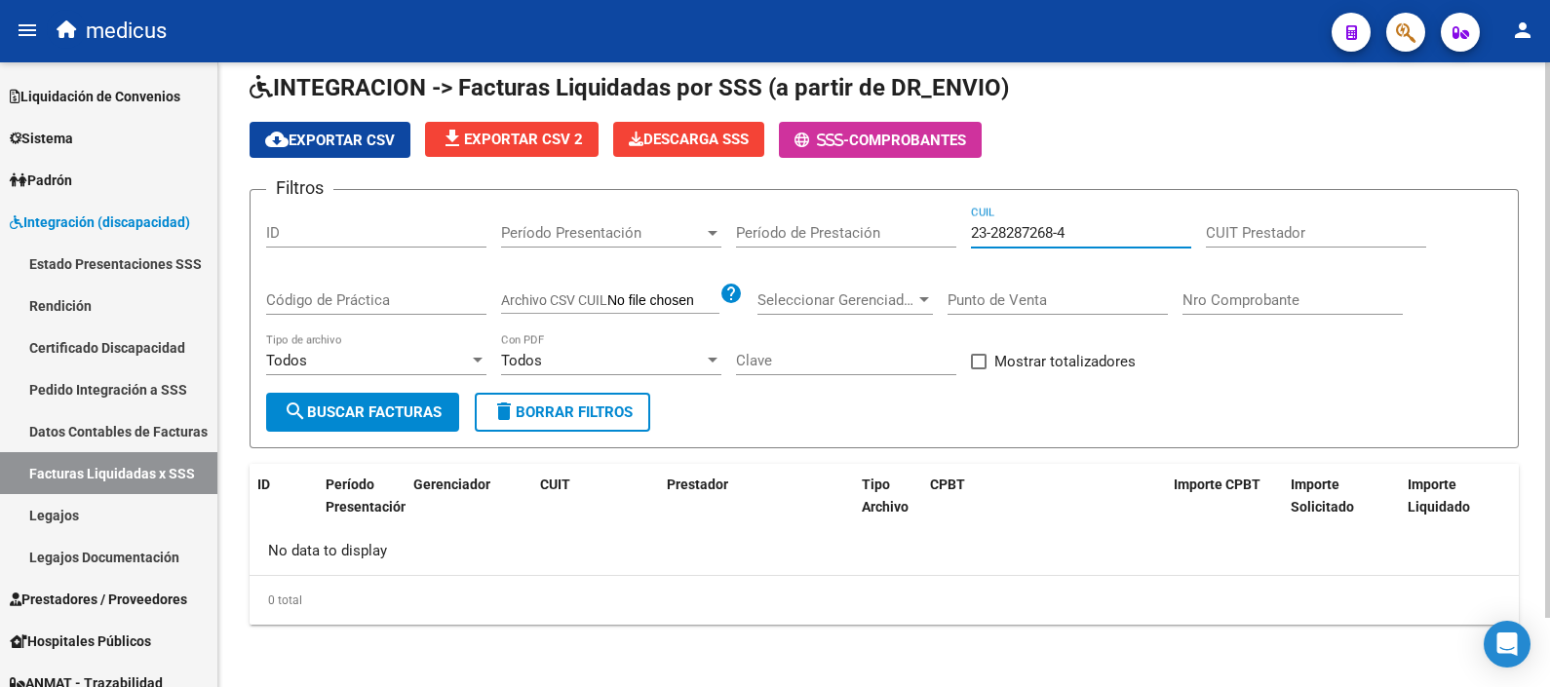
drag, startPoint x: 1089, startPoint y: 235, endPoint x: 888, endPoint y: 221, distance: 201.3
click at [888, 221] on div "Filtros ID Período Presentación Período Presentación Período de Prestación 23-2…" at bounding box center [884, 299] width 1236 height 187
paste input "0-54184414-8"
click at [324, 409] on span "search Buscar Facturas" at bounding box center [363, 413] width 158 height 18
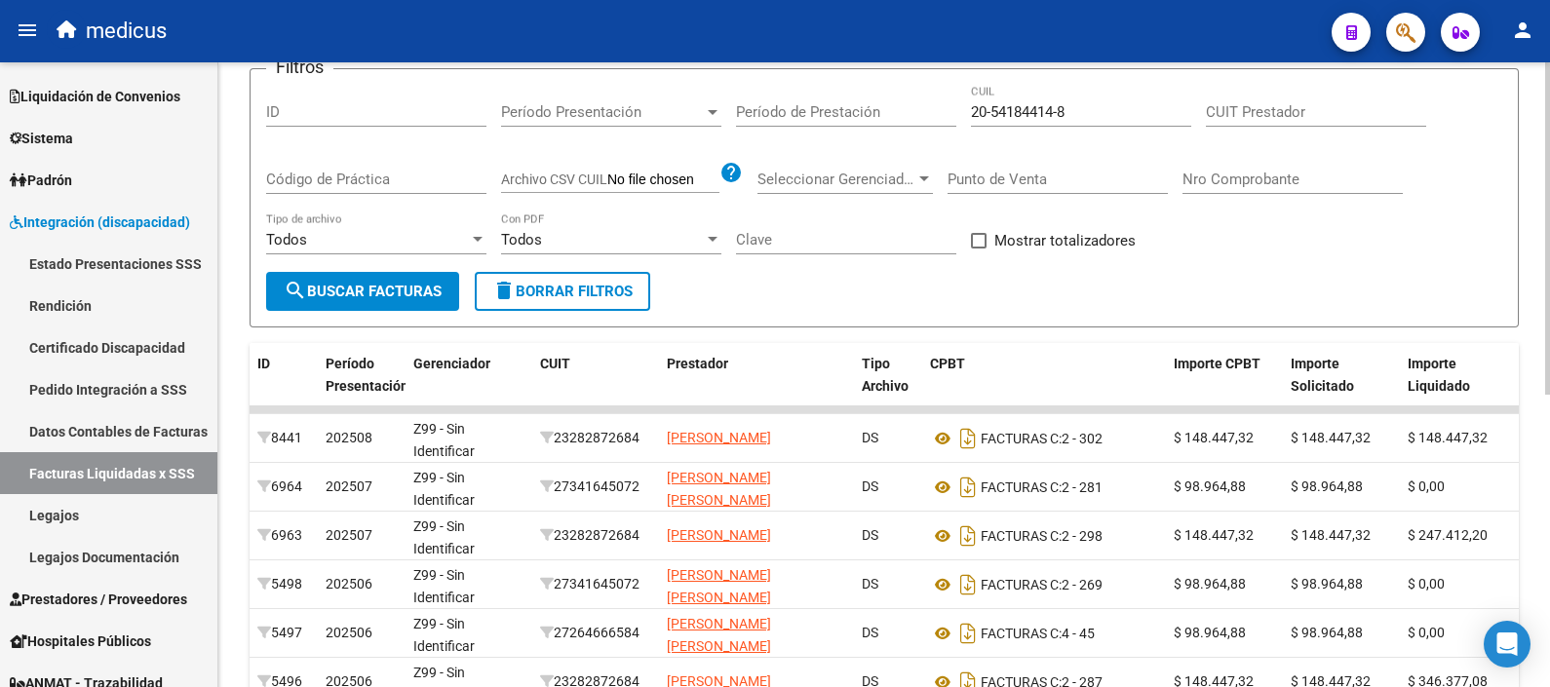
scroll to position [4, 0]
drag, startPoint x: 1105, startPoint y: 112, endPoint x: 926, endPoint y: 104, distance: 178.6
click at [926, 104] on div "Filtros ID Período Presentación Período Presentación Período de Prestación 20-5…" at bounding box center [884, 178] width 1236 height 187
paste input "7-53522208-3"
type input "27-53522208-3"
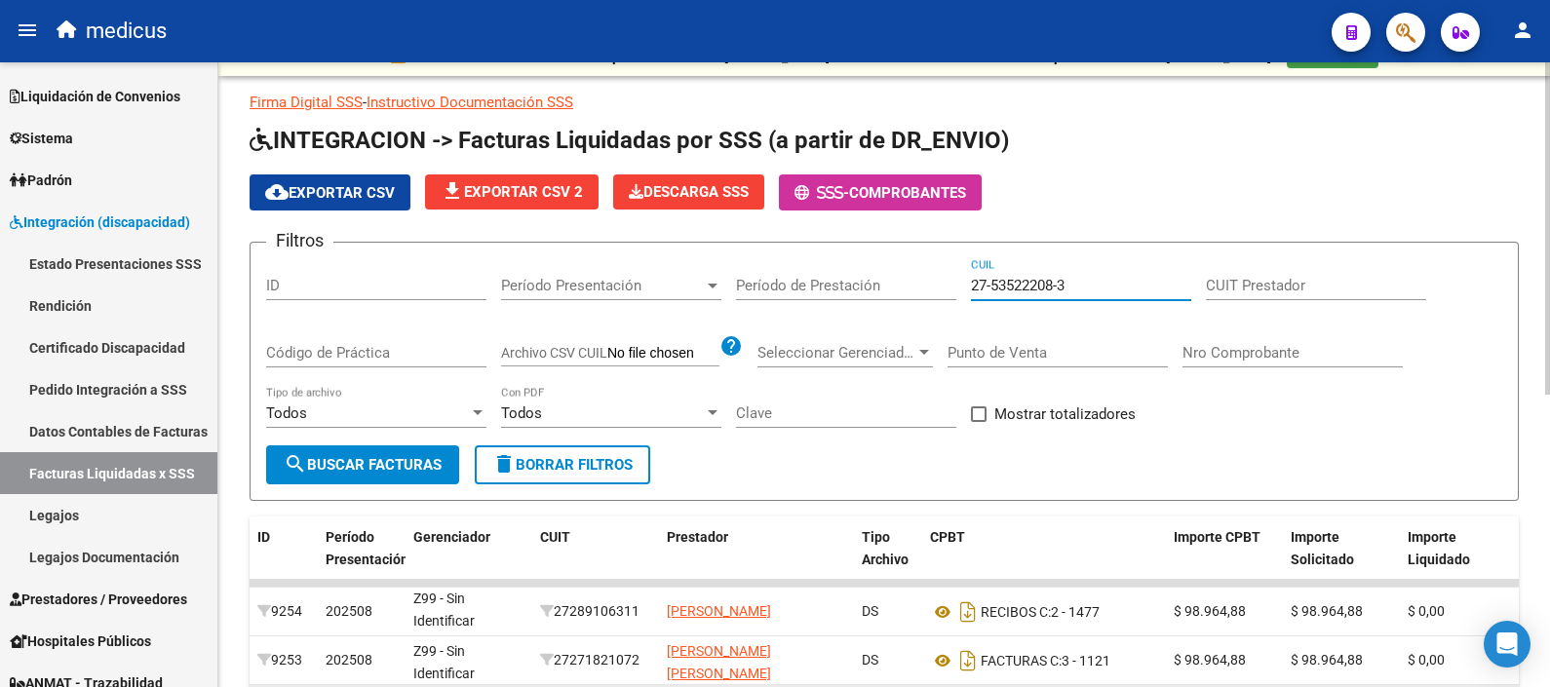
scroll to position [0, 0]
